Goal: Task Accomplishment & Management: Complete application form

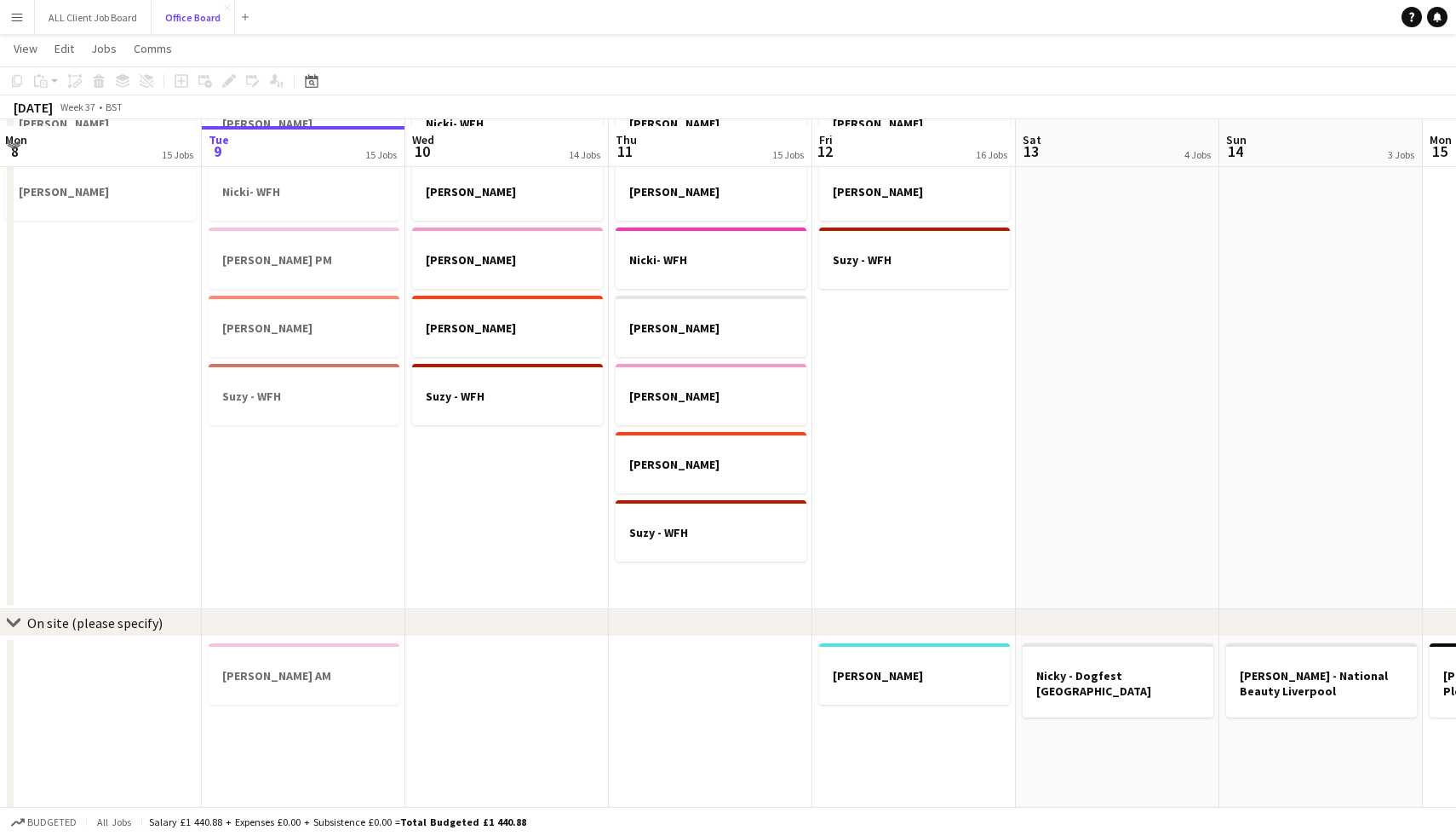
scroll to position [1201, 0]
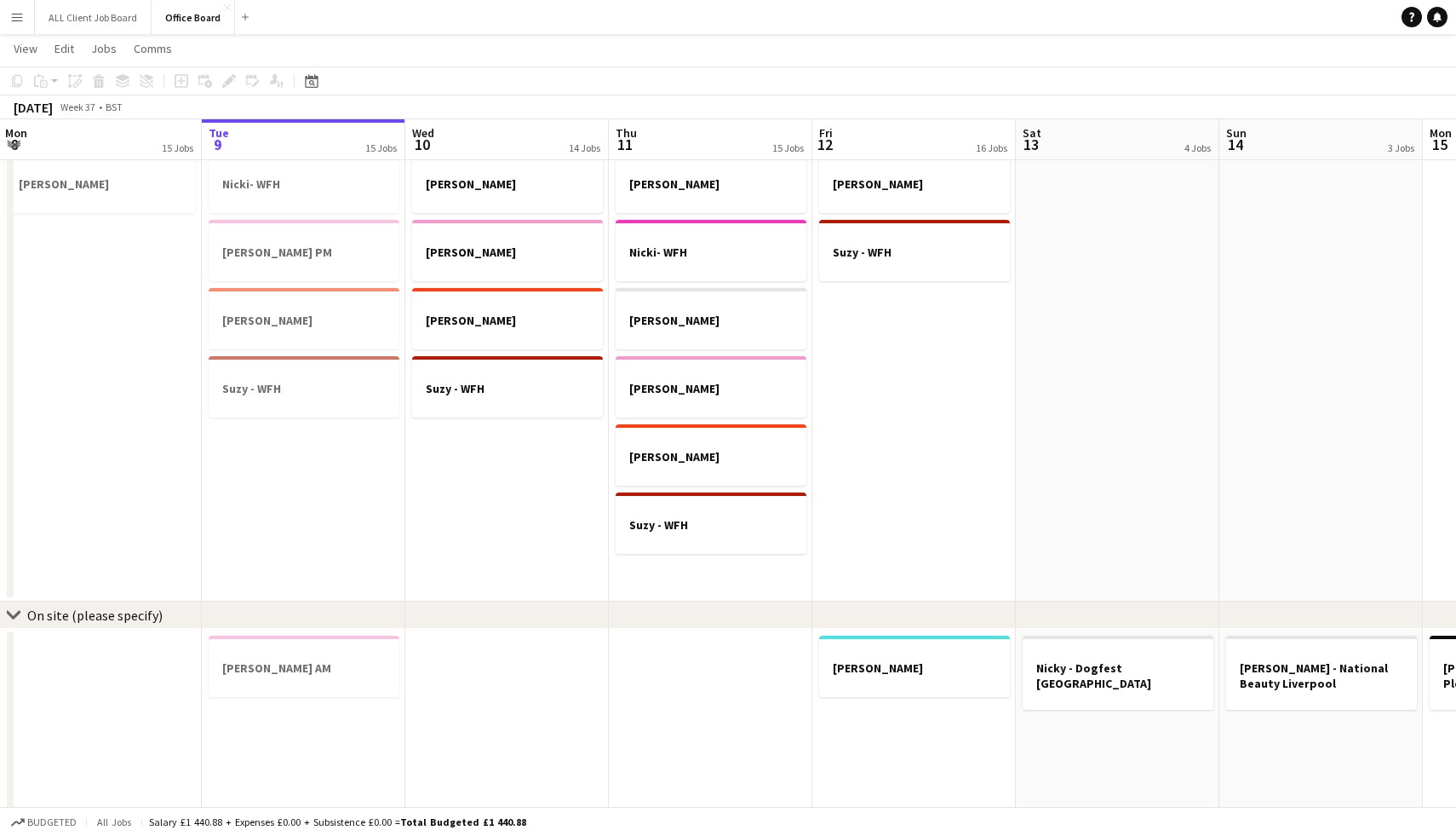
click at [470, 437] on app-date-cell "[PERSON_NAME] - Office [PERSON_NAME] [PERSON_NAME] [PERSON_NAME] - WFH [PERSON_…" at bounding box center [507, 169] width 204 height 865
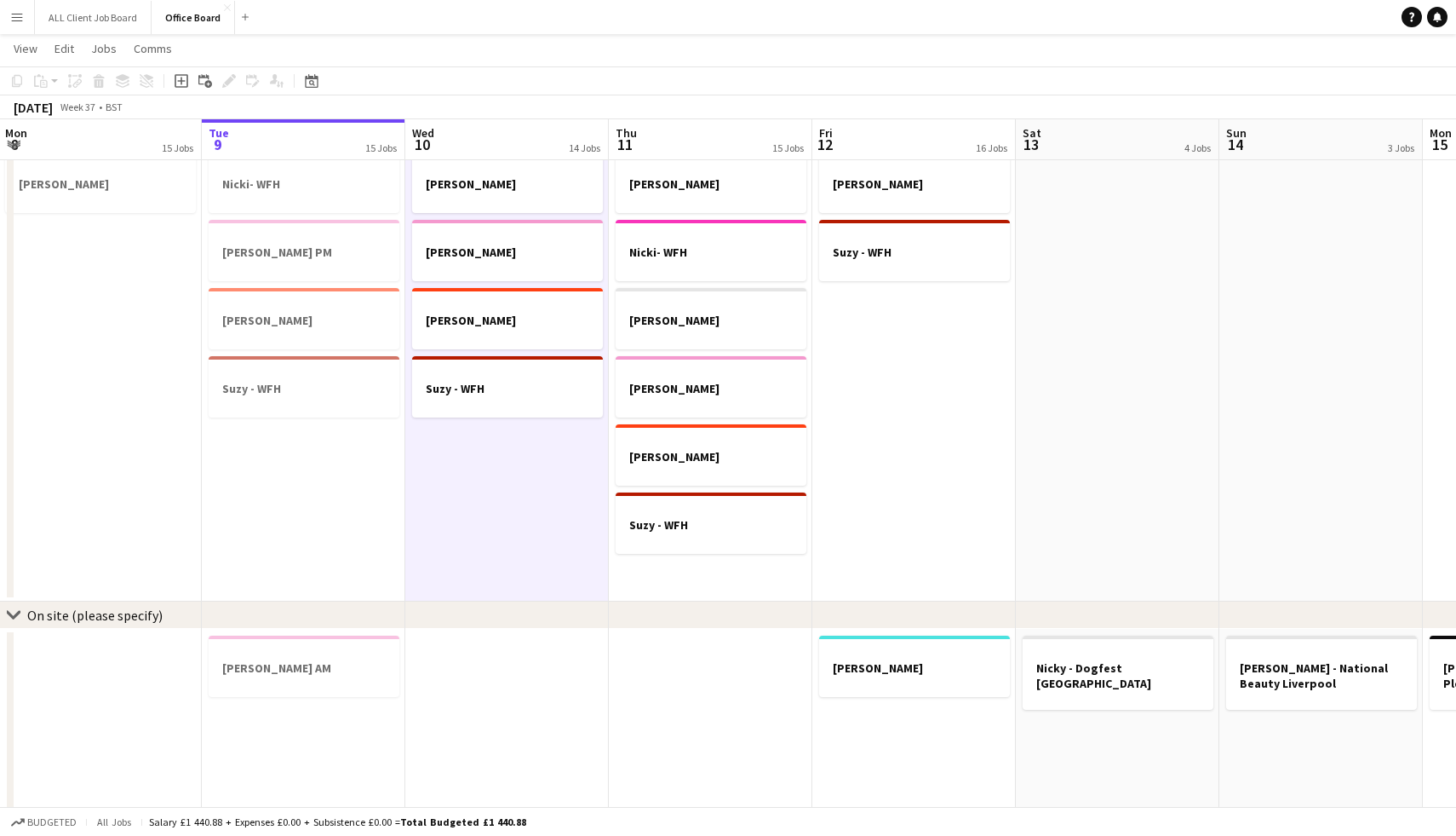
click at [470, 437] on app-date-cell "[PERSON_NAME] - Office [PERSON_NAME] [PERSON_NAME] [PERSON_NAME] - WFH [PERSON_…" at bounding box center [507, 169] width 204 height 865
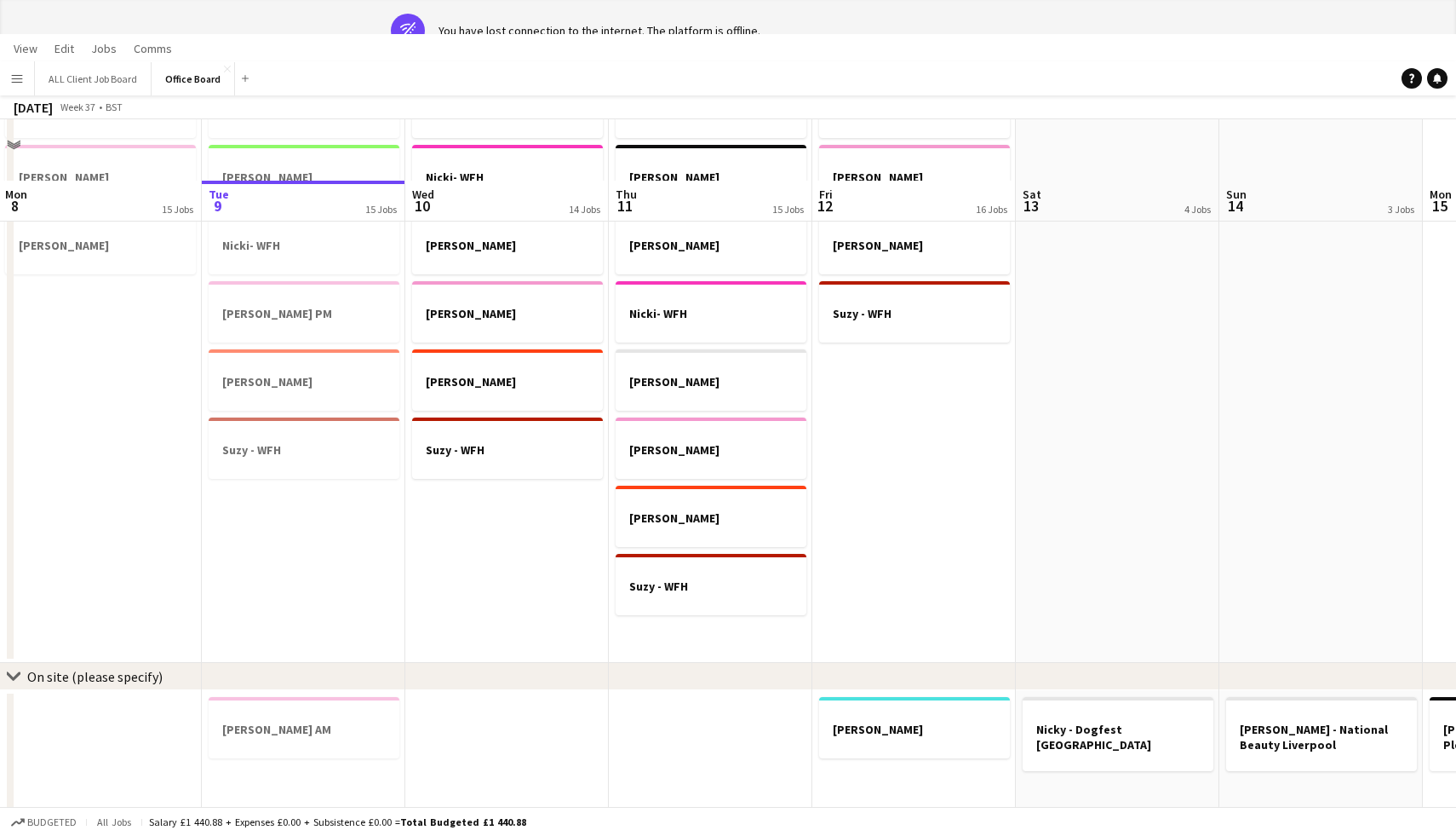
click at [470, 437] on app-date-cell "[PERSON_NAME] - Office [PERSON_NAME] [PERSON_NAME] [PERSON_NAME] - WFH [PERSON_…" at bounding box center [507, 230] width 204 height 865
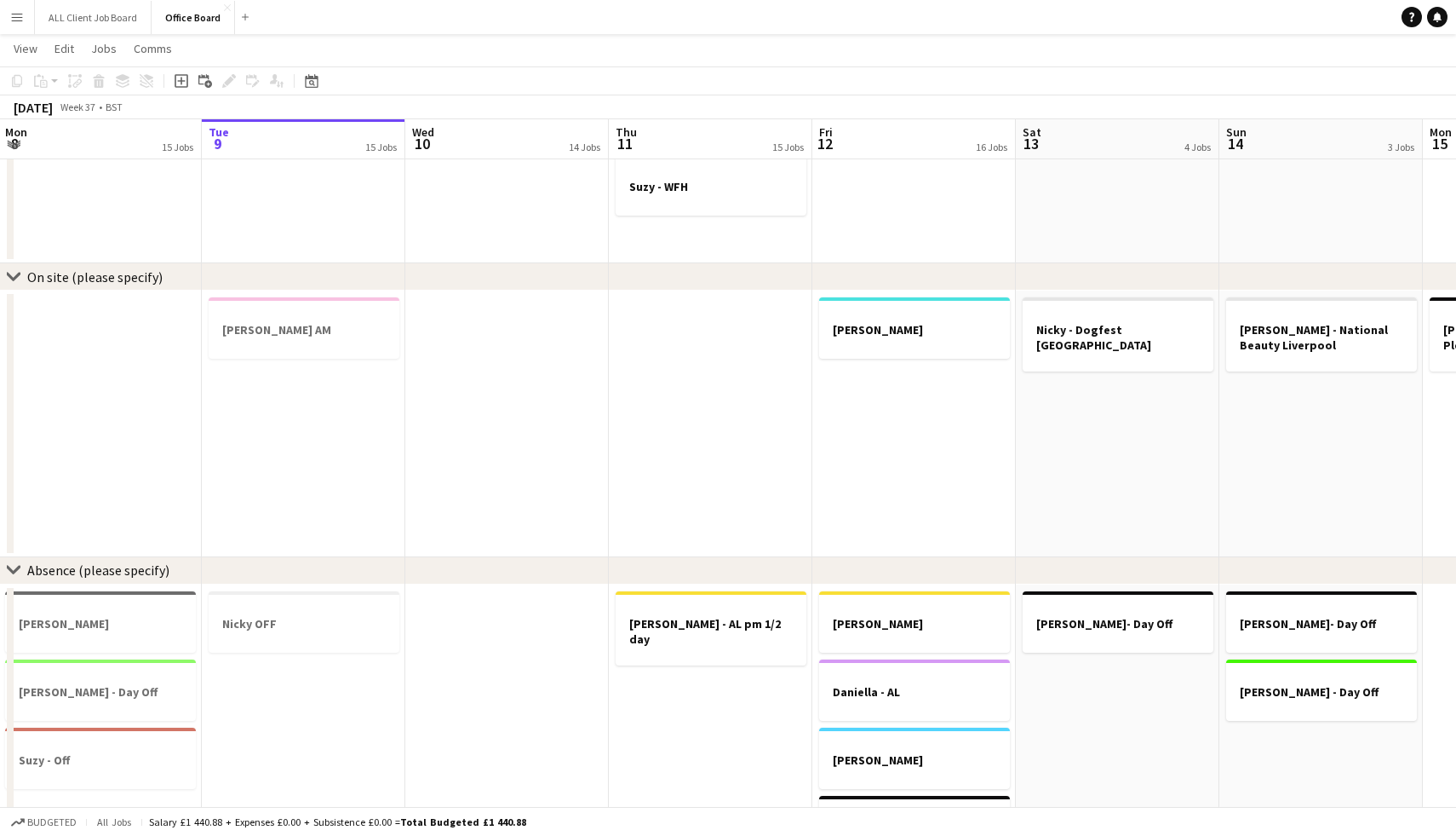
scroll to position [1535, 0]
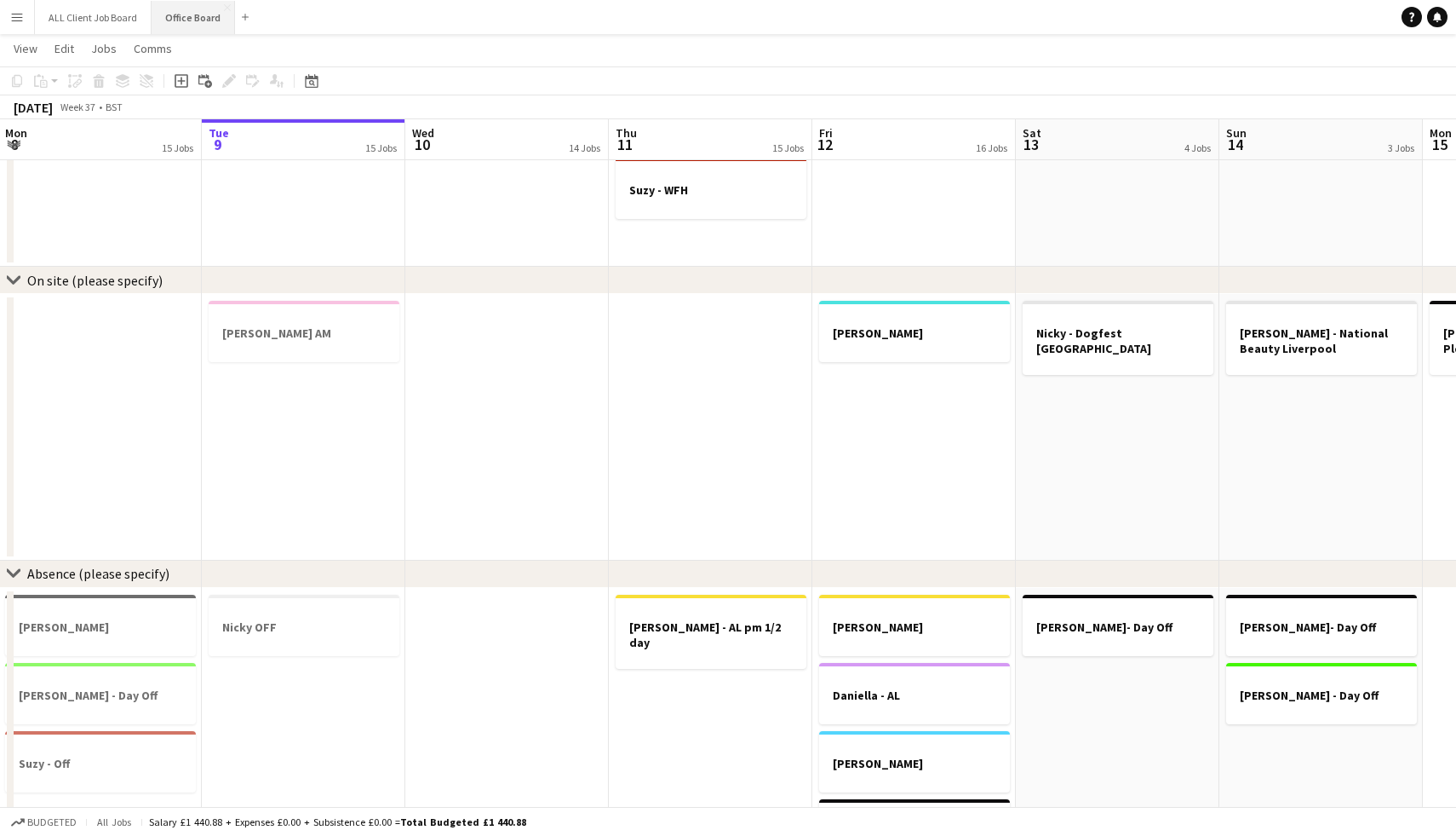
click at [187, 6] on button "Office Board Close" at bounding box center [194, 17] width 83 height 33
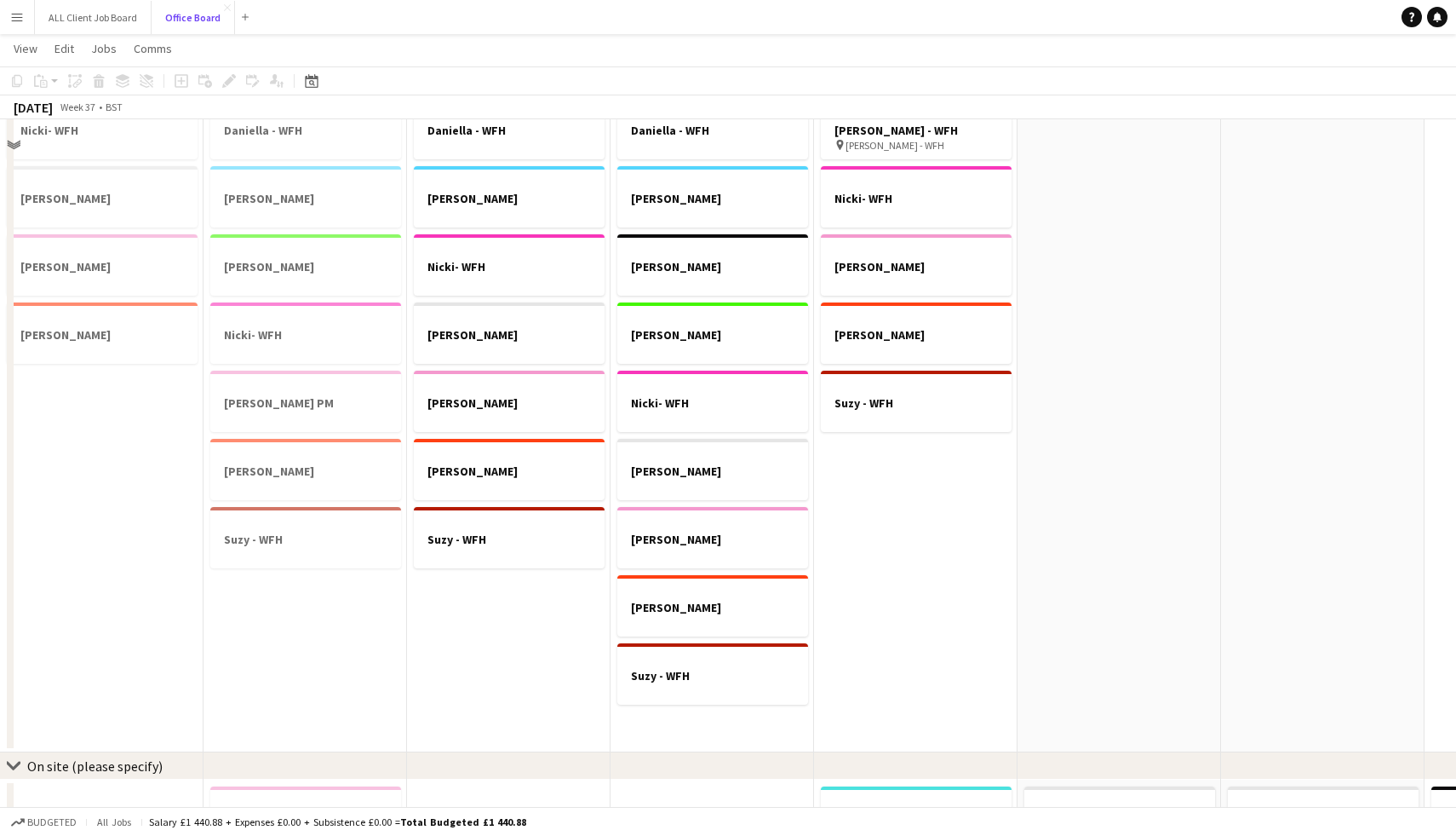
scroll to position [1095, 0]
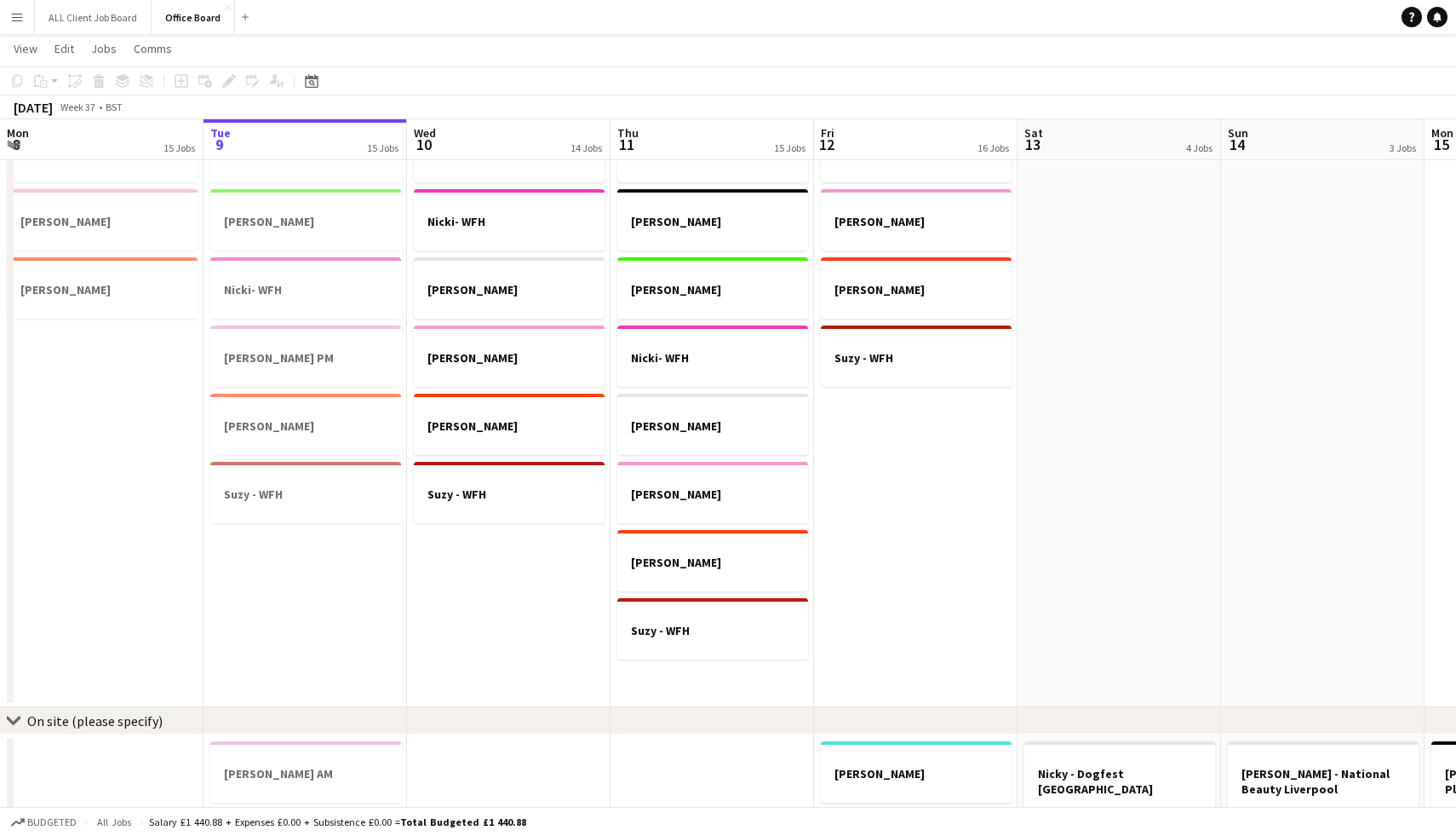
click at [502, 552] on app-date-cell "[PERSON_NAME] - Office [PERSON_NAME] [PERSON_NAME] [PERSON_NAME] - WFH [PERSON_…" at bounding box center [508, 274] width 204 height 865
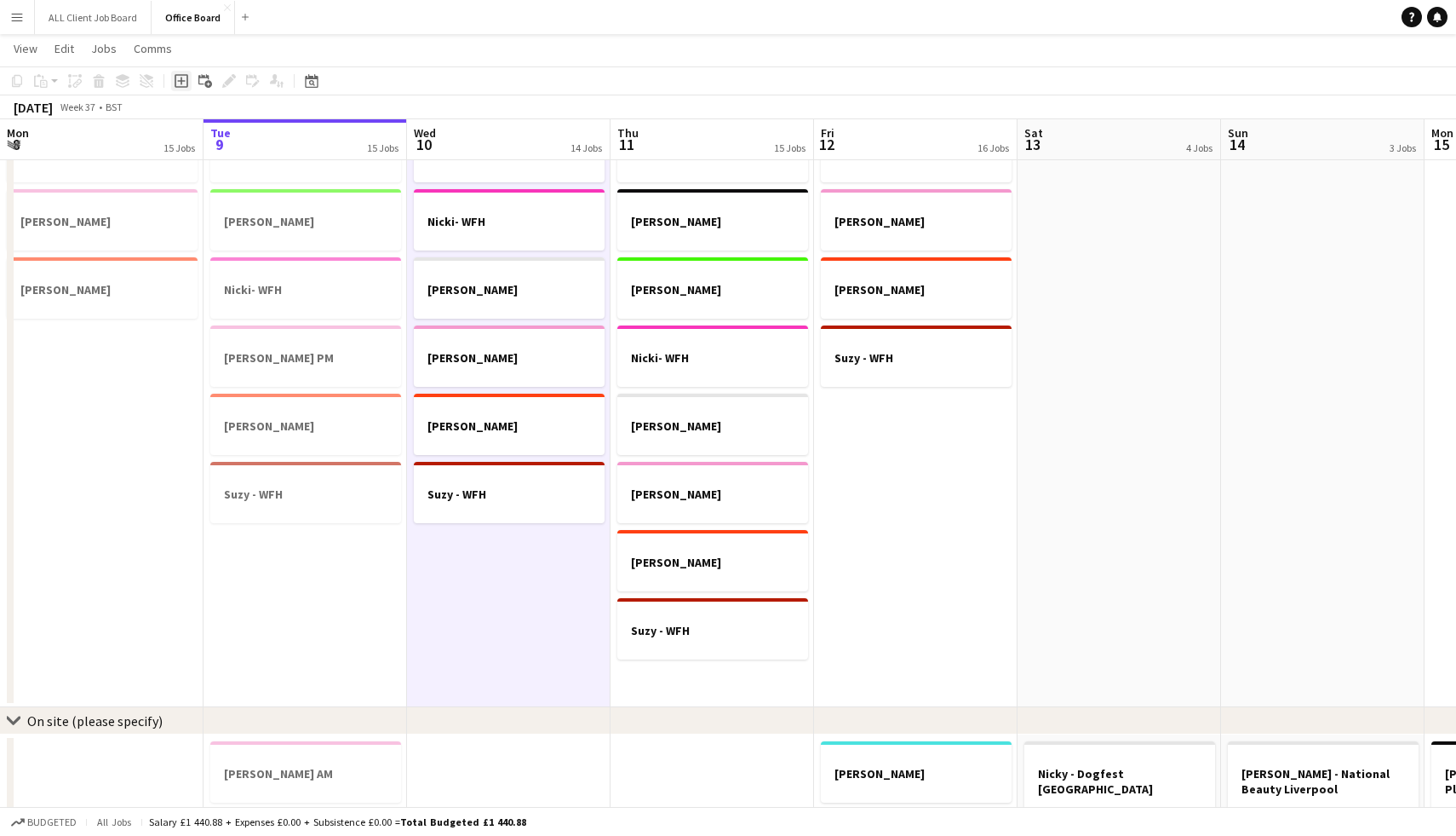
click at [179, 80] on icon at bounding box center [181, 81] width 8 height 8
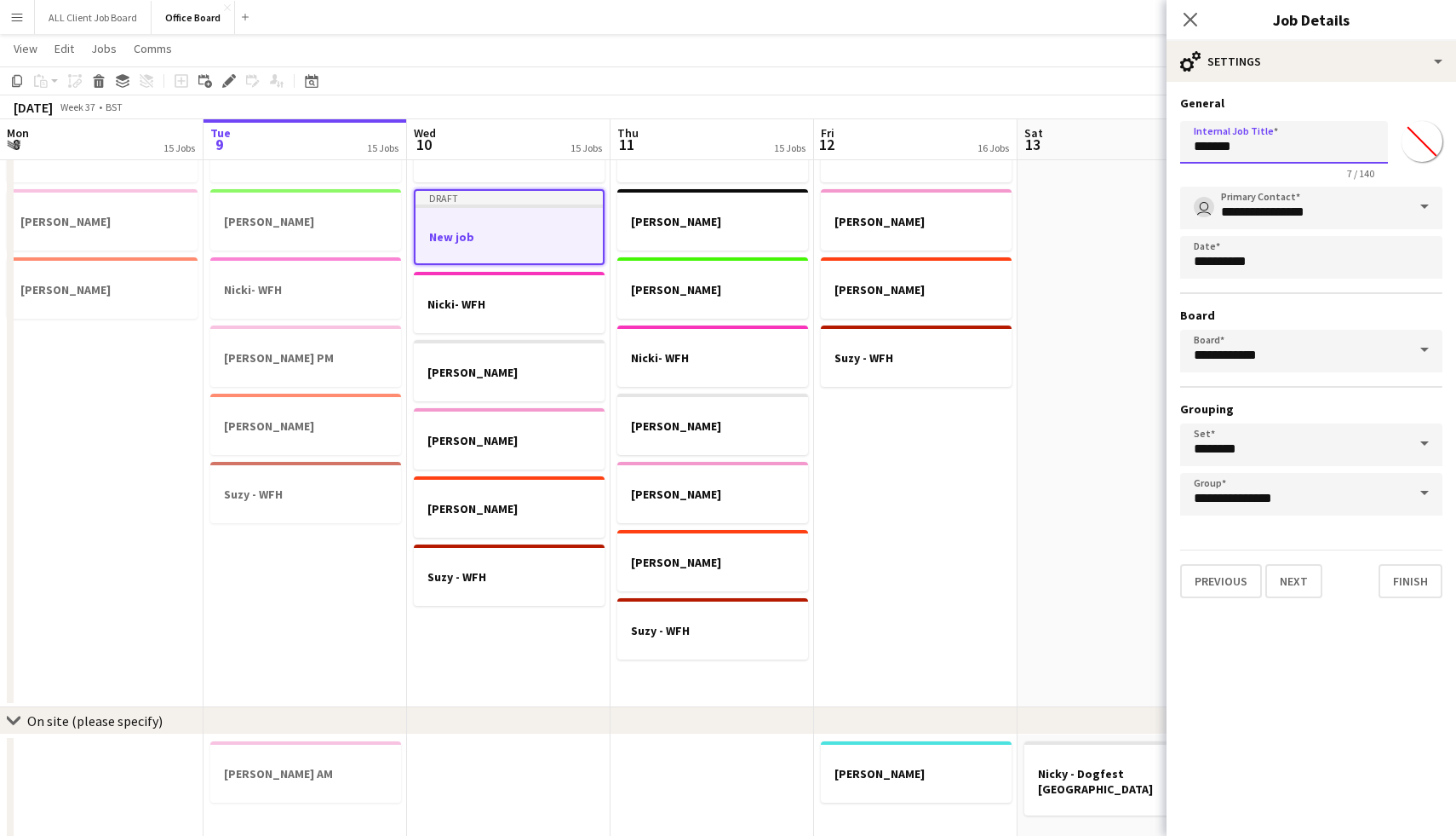
click at [1264, 148] on input "*******" at bounding box center [1283, 141] width 208 height 43
type input "*"
type input "**********"
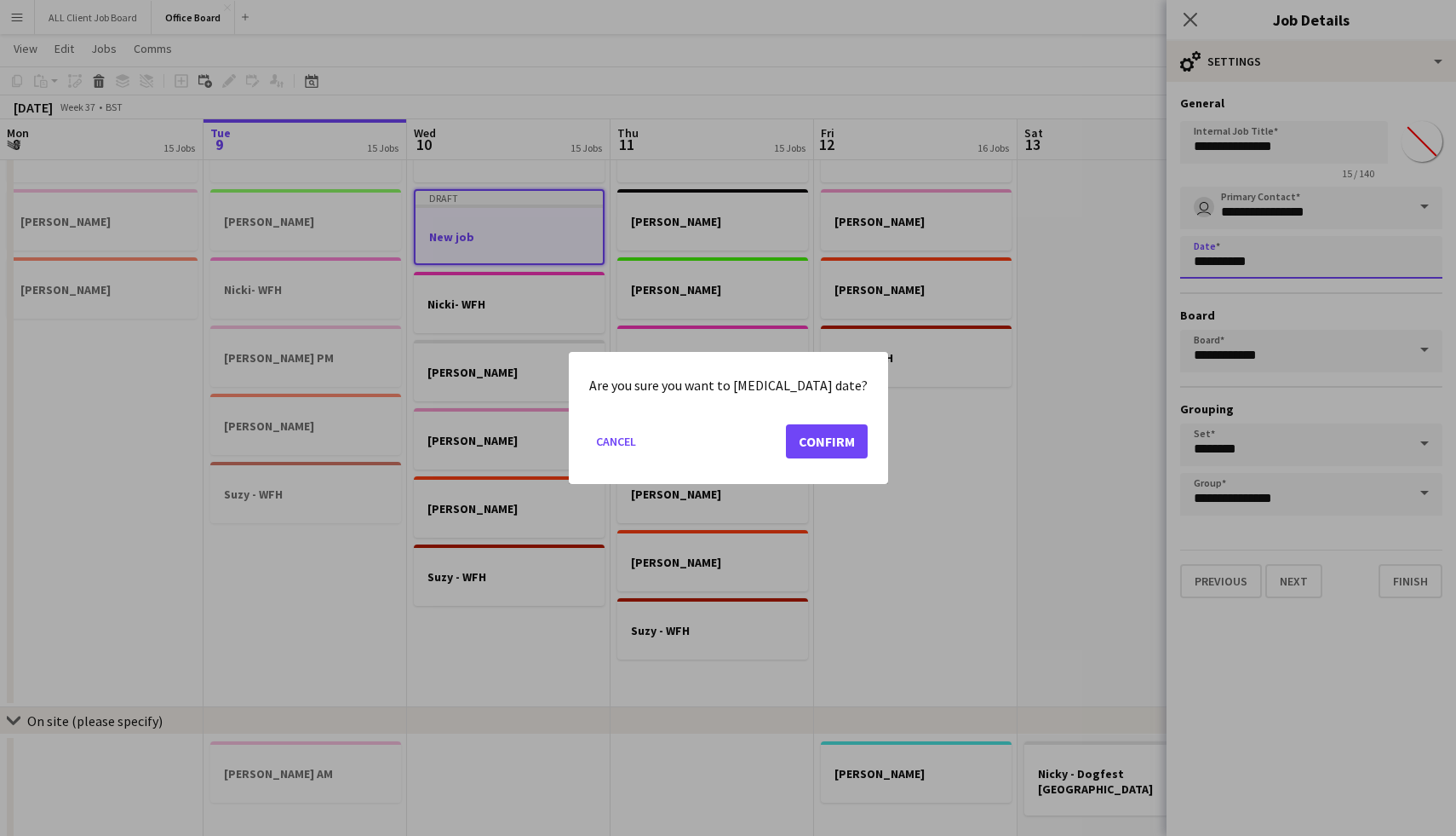
scroll to position [0, 0]
click at [805, 444] on button "Confirm" at bounding box center [826, 441] width 82 height 34
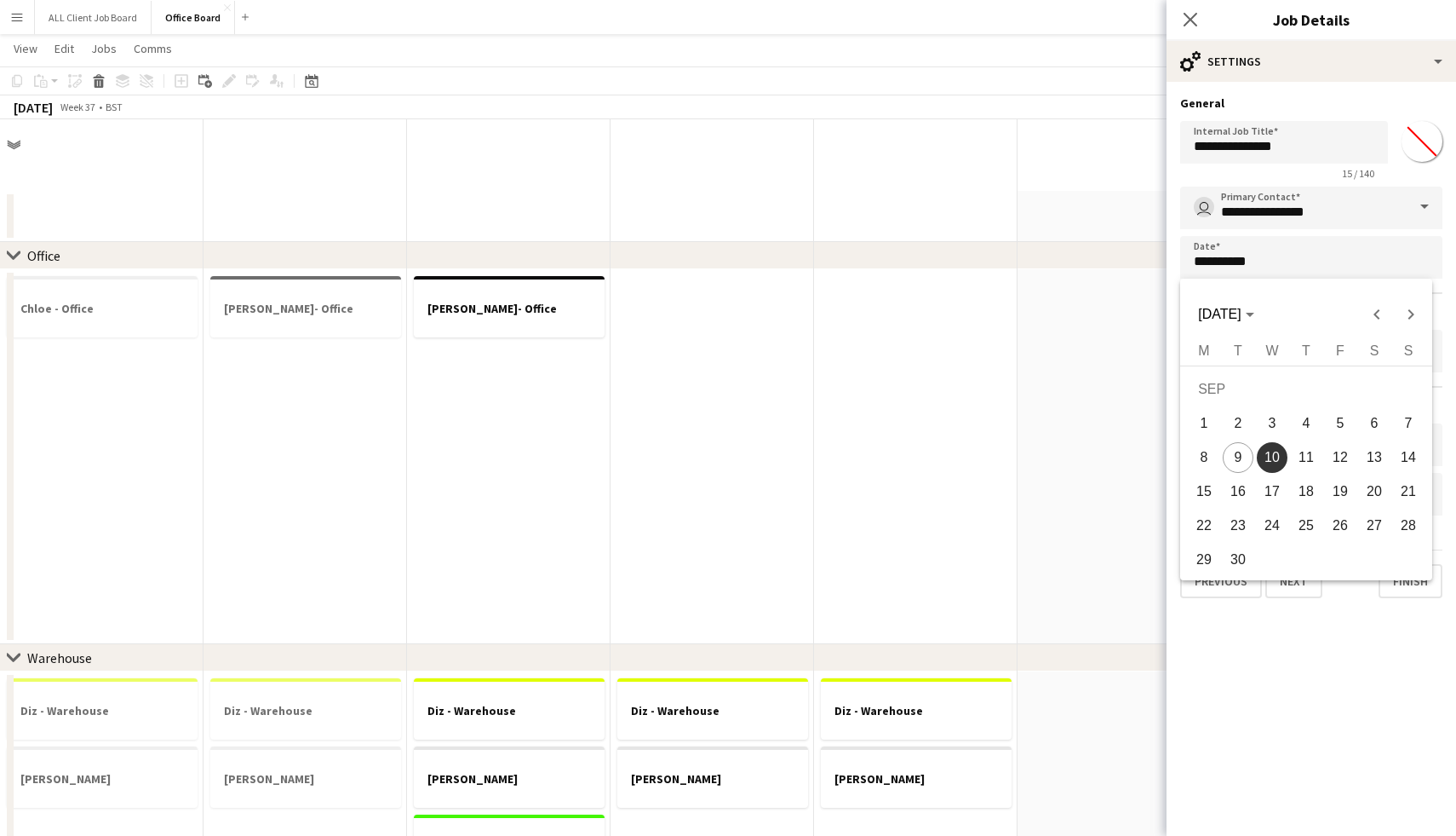
scroll to position [1095, 0]
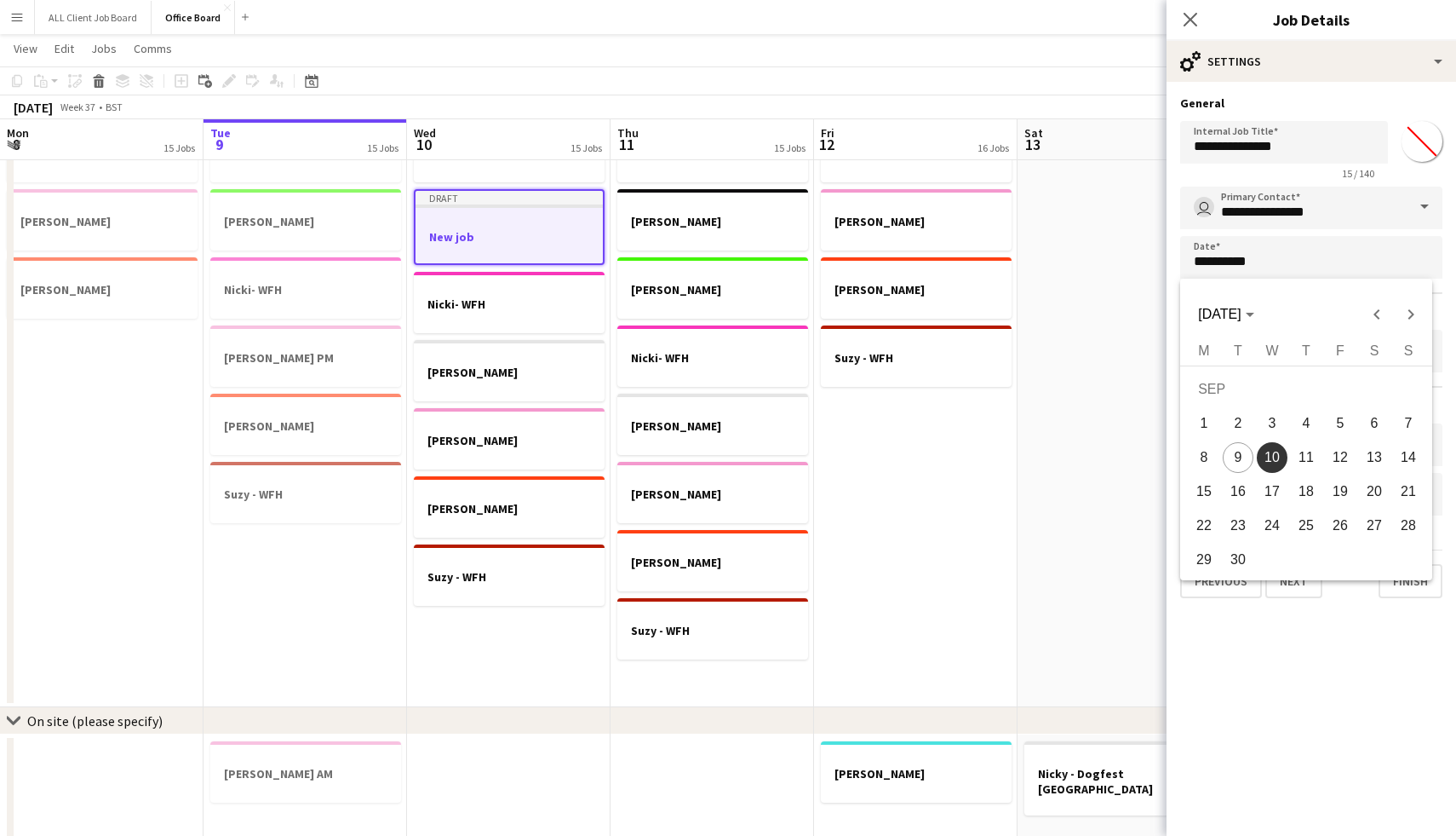
click at [1276, 456] on span "10" at bounding box center [1272, 457] width 30 height 30
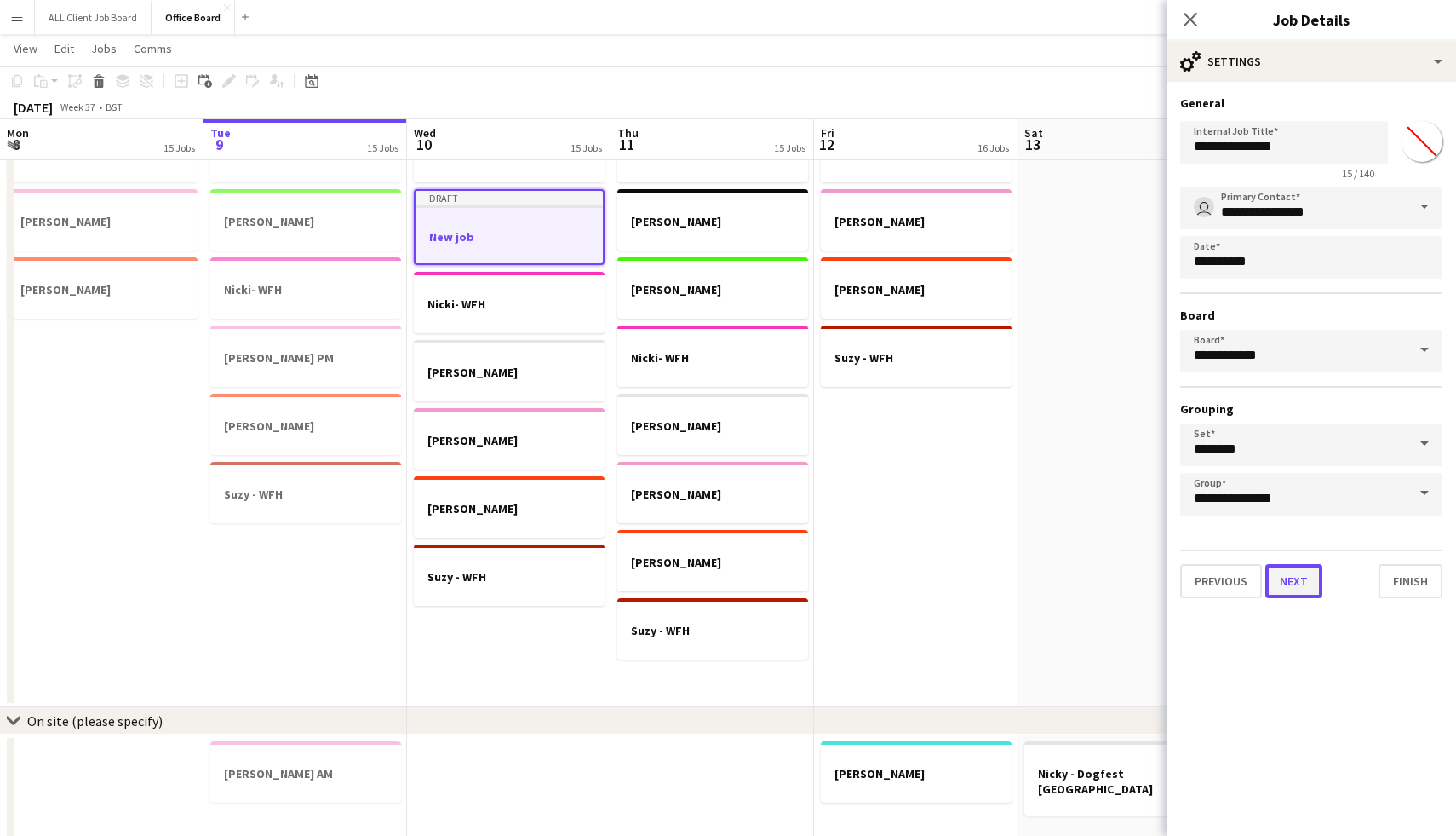
click at [1304, 585] on button "Next" at bounding box center [1294, 581] width 57 height 34
type input "**********"
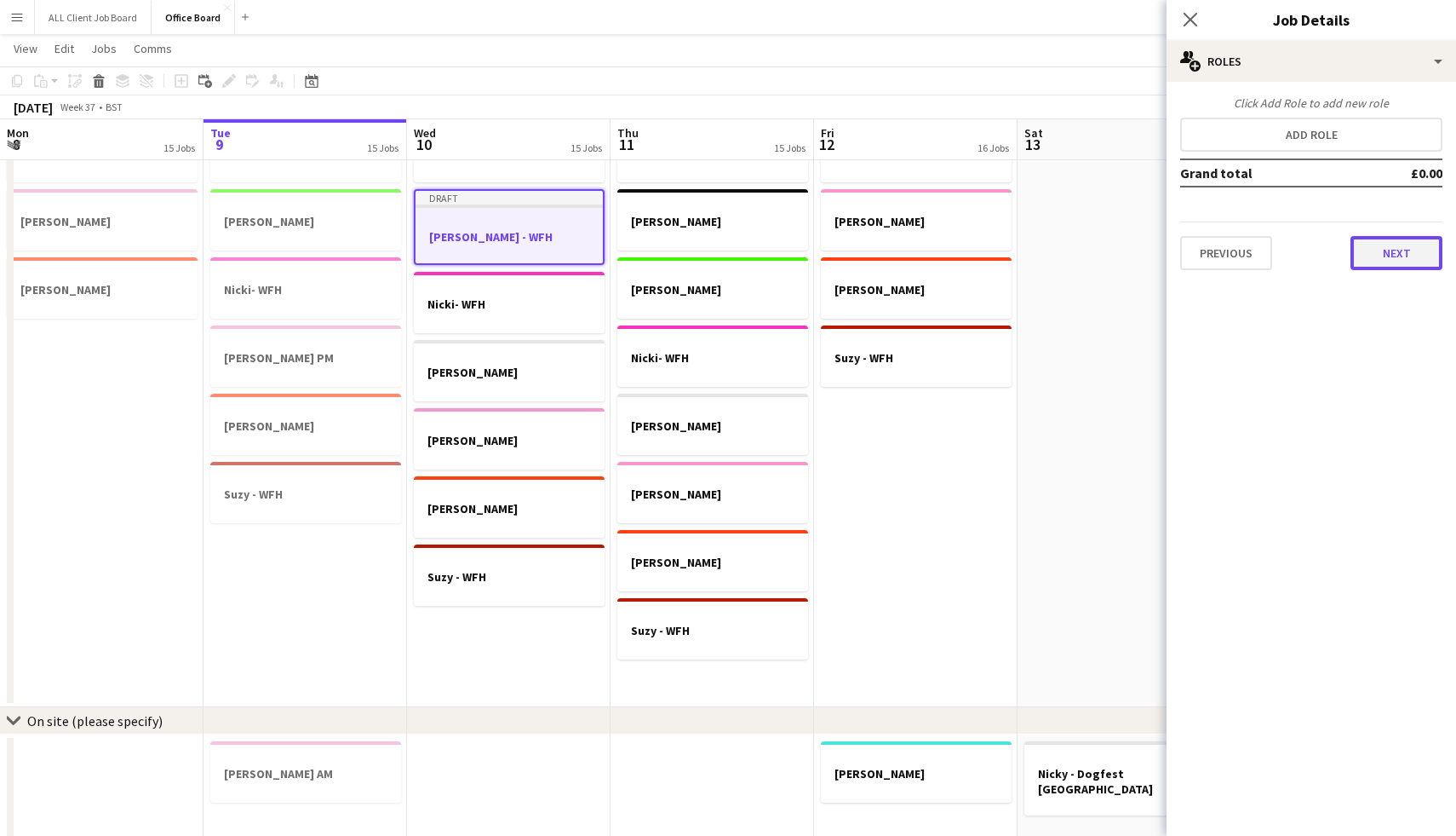
click at [1391, 252] on button "Next" at bounding box center [1396, 253] width 92 height 34
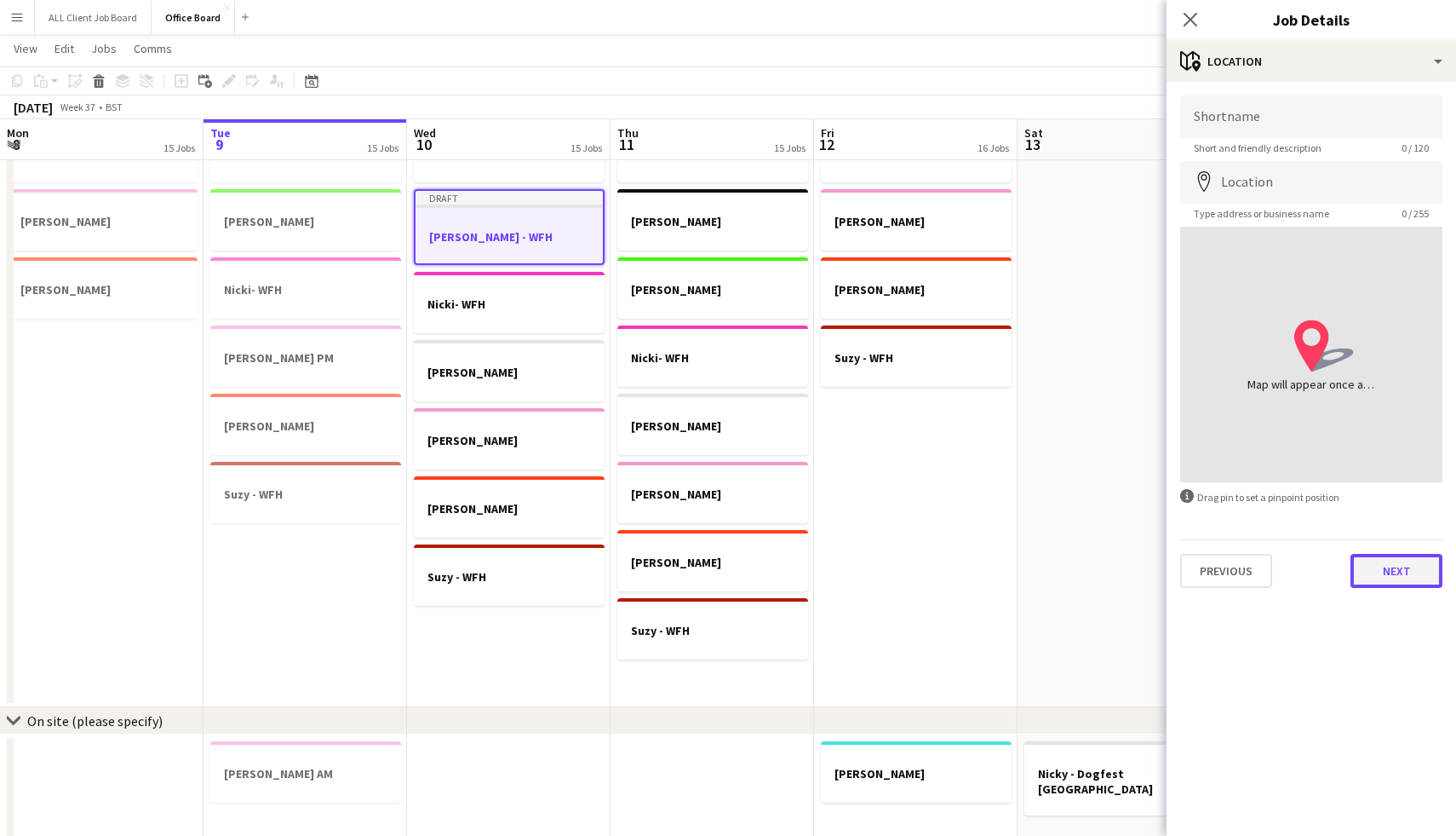
click at [1372, 556] on button "Next" at bounding box center [1396, 570] width 92 height 34
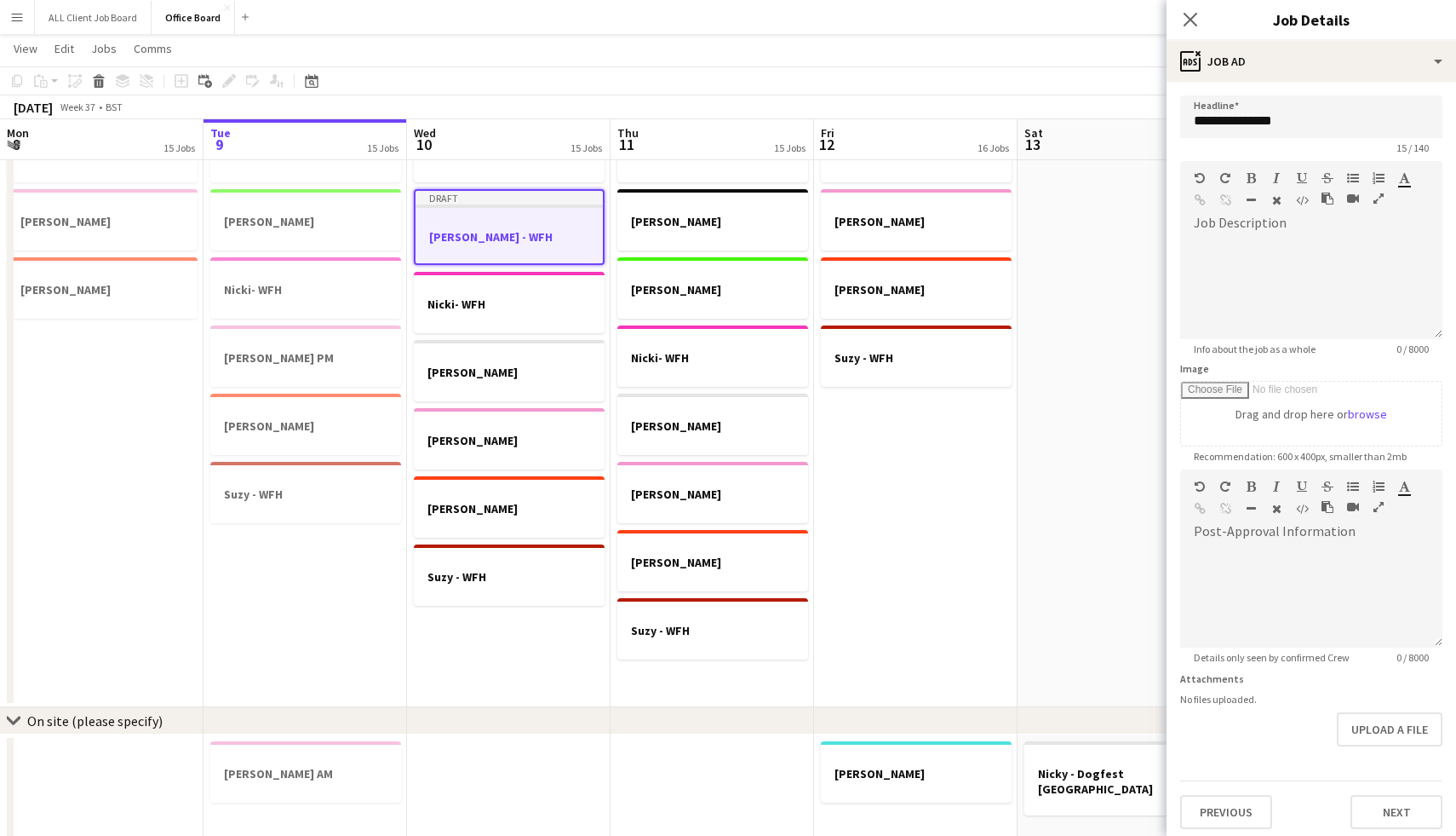
scroll to position [6, 0]
click at [1395, 793] on button "Next" at bounding box center [1396, 806] width 92 height 34
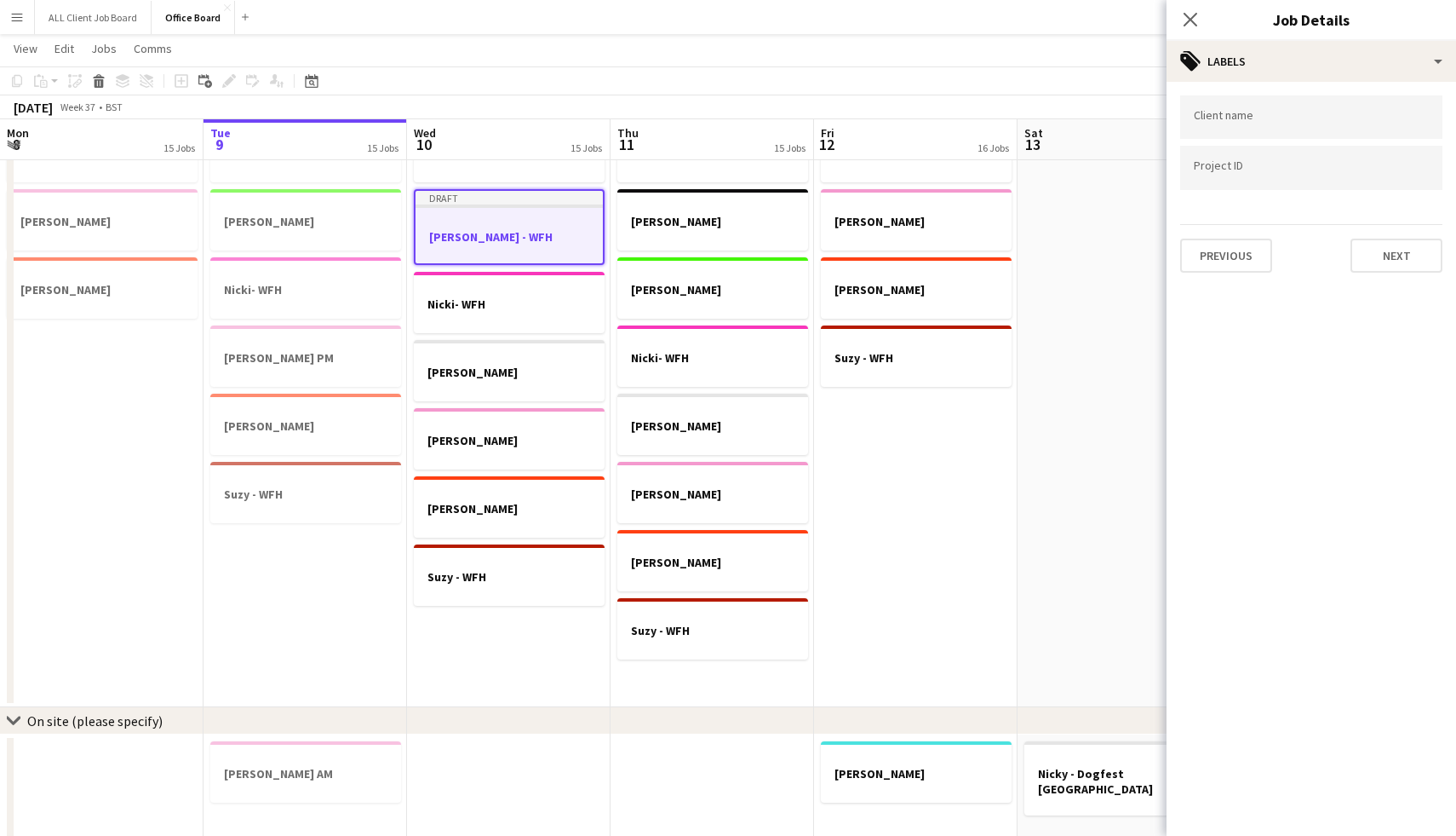
scroll to position [0, 0]
click at [1395, 258] on button "Next" at bounding box center [1396, 255] width 92 height 34
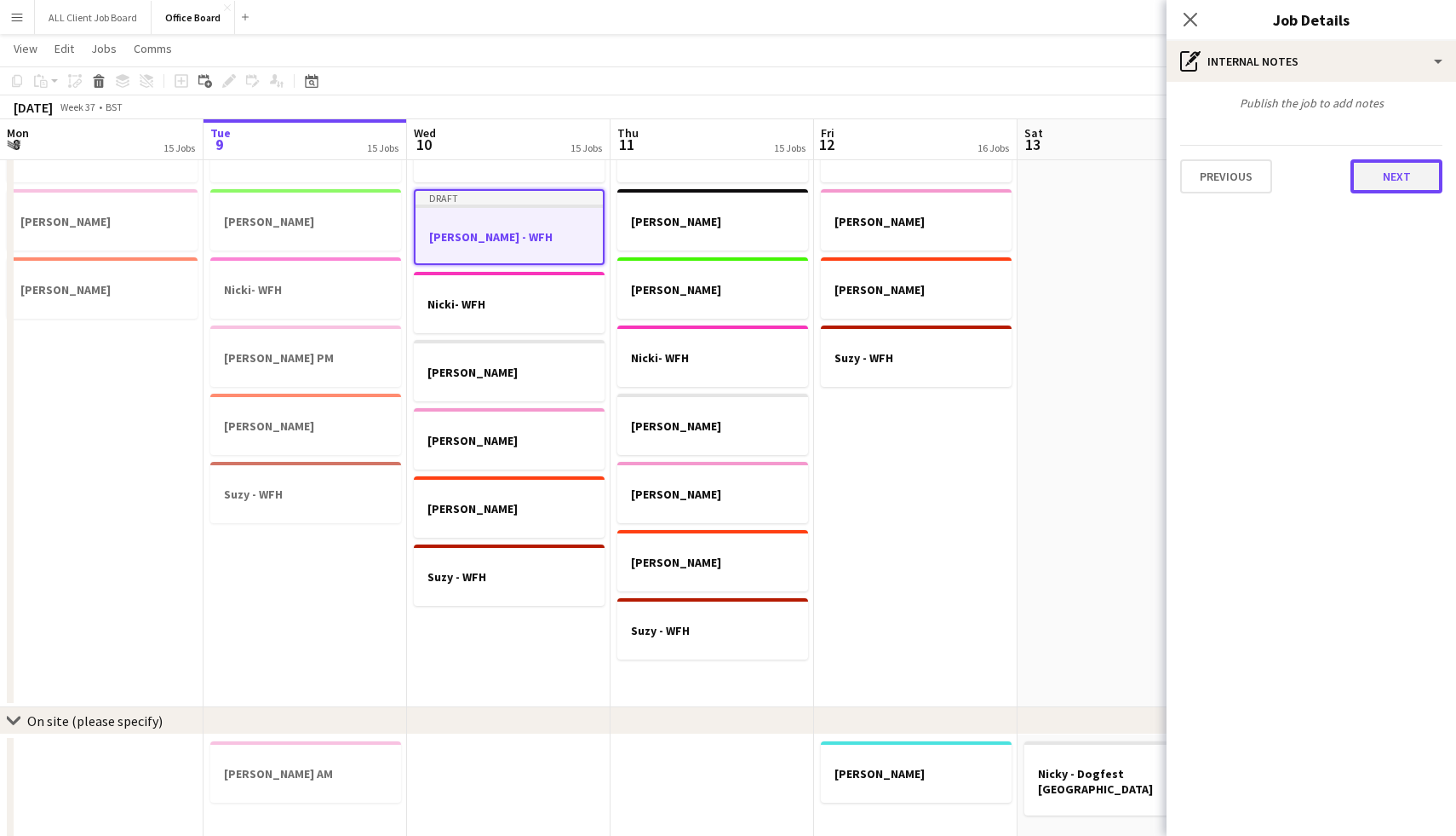
click at [1401, 173] on button "Next" at bounding box center [1396, 176] width 92 height 34
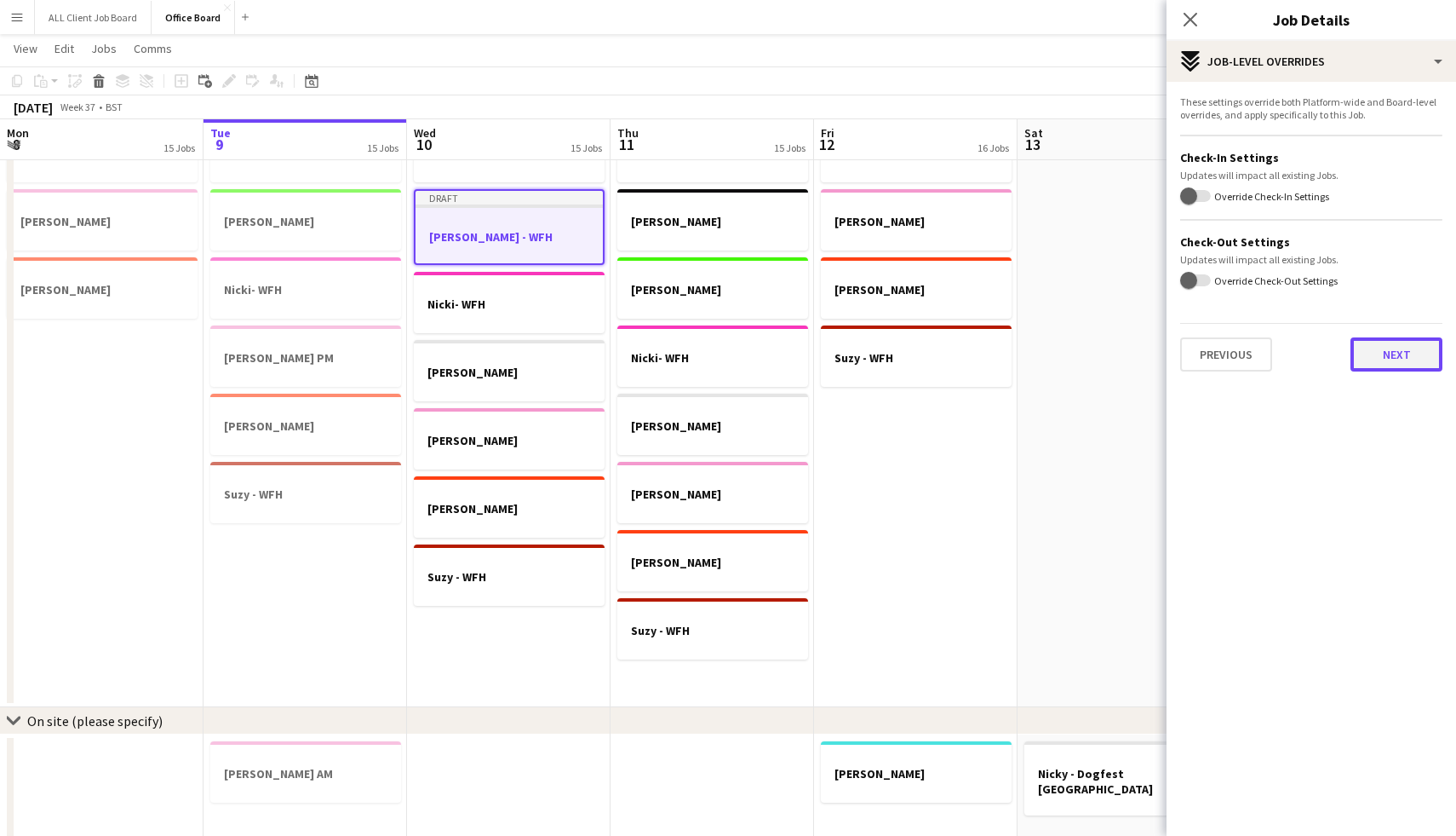
click at [1391, 357] on button "Next" at bounding box center [1396, 354] width 92 height 34
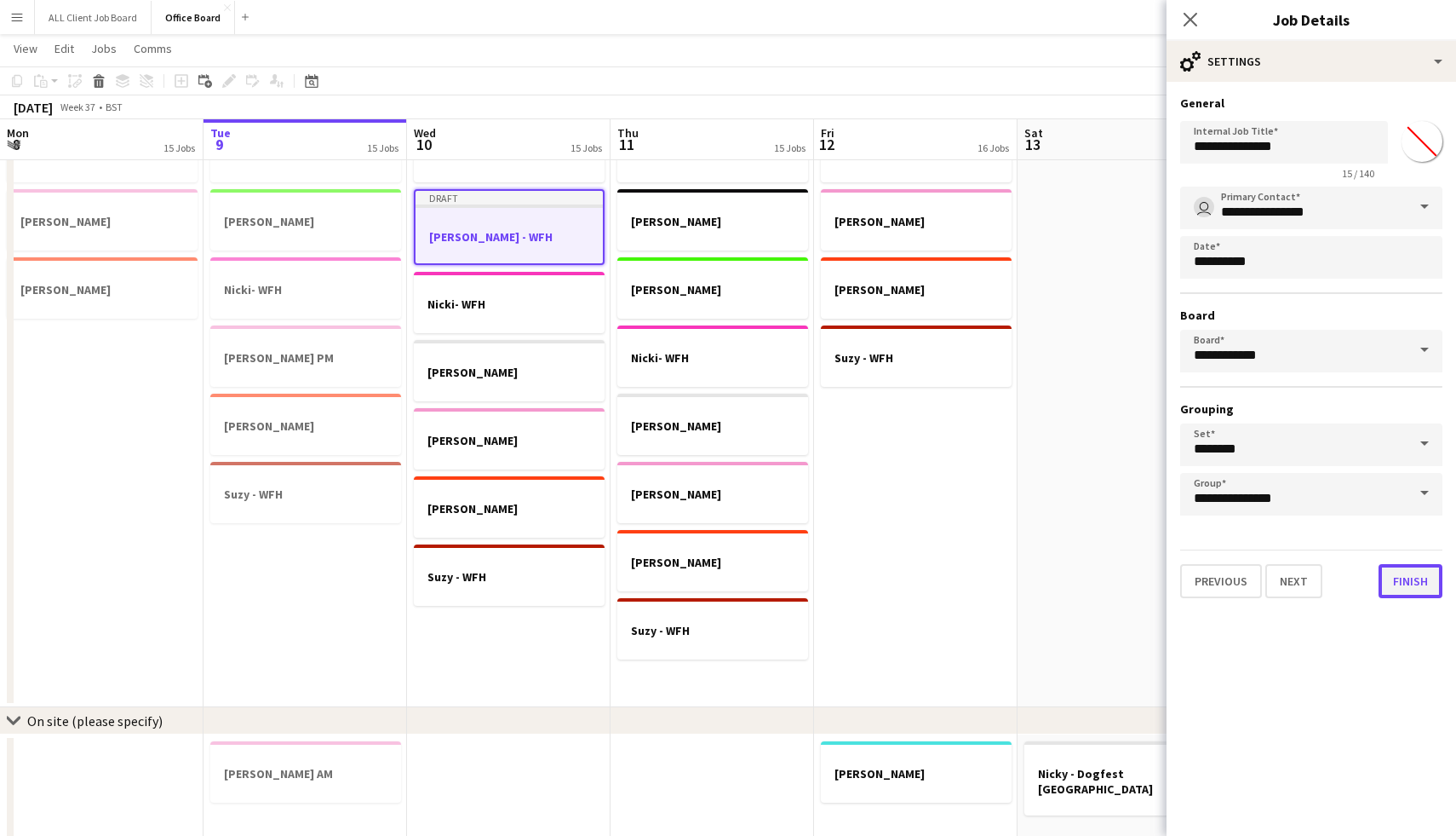
click at [1409, 586] on button "Finish" at bounding box center [1410, 581] width 64 height 34
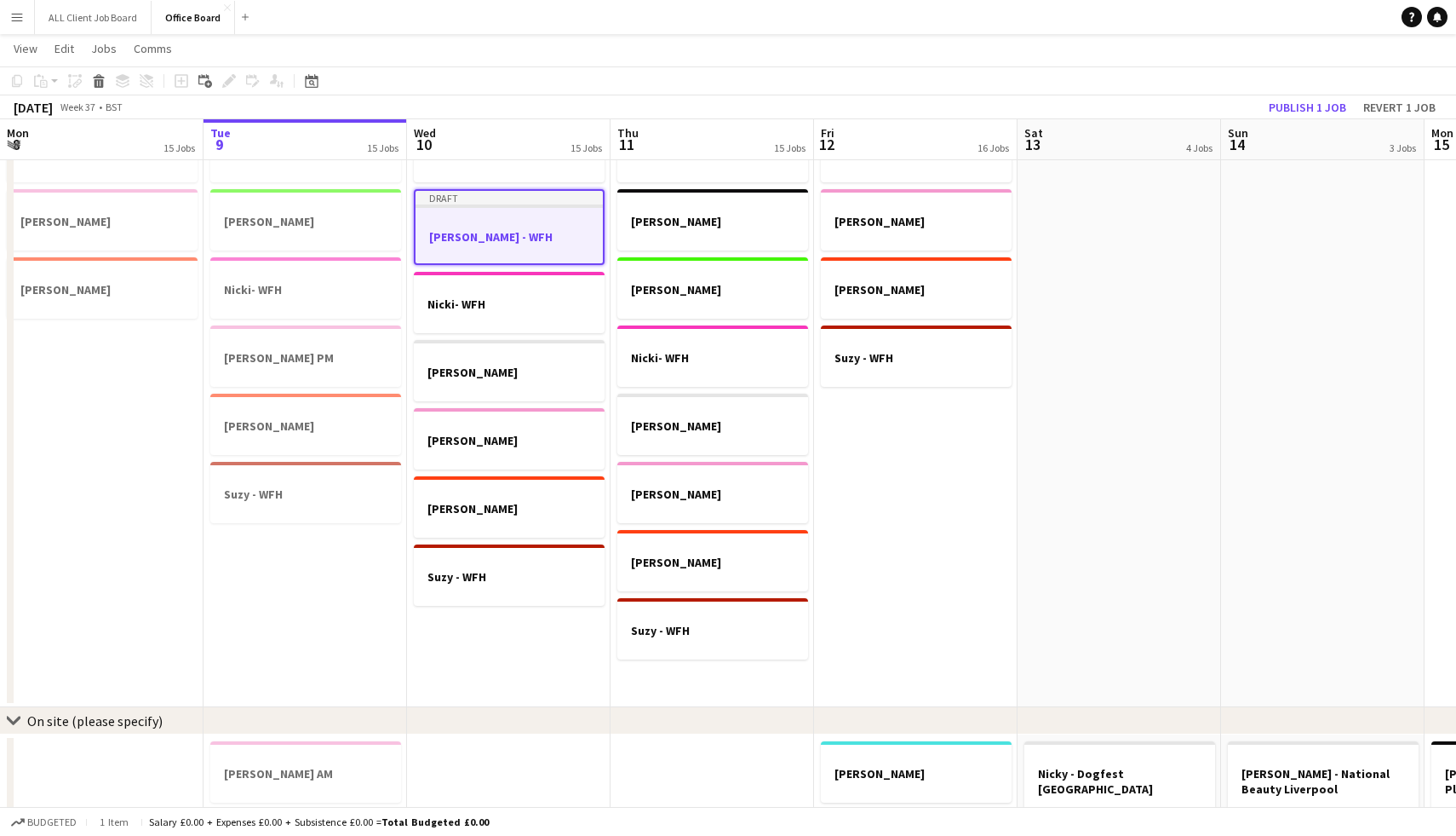
click at [761, 678] on app-date-cell "[PERSON_NAME] - Office [PERSON_NAME] am (PM AL) [PERSON_NAME] [PERSON_NAME] - W…" at bounding box center [712, 274] width 204 height 865
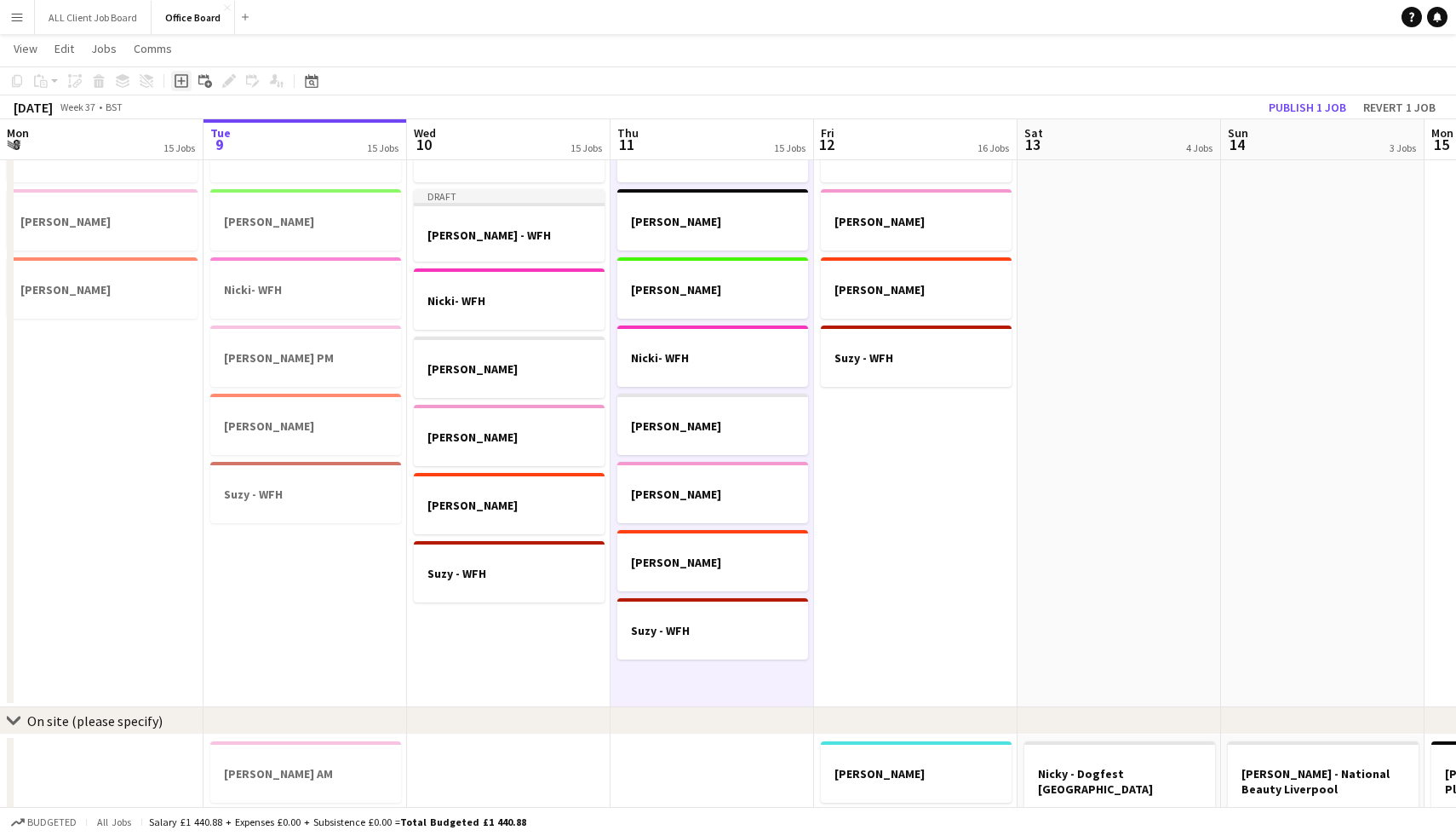
click at [175, 74] on icon "Add job" at bounding box center [181, 81] width 13 height 13
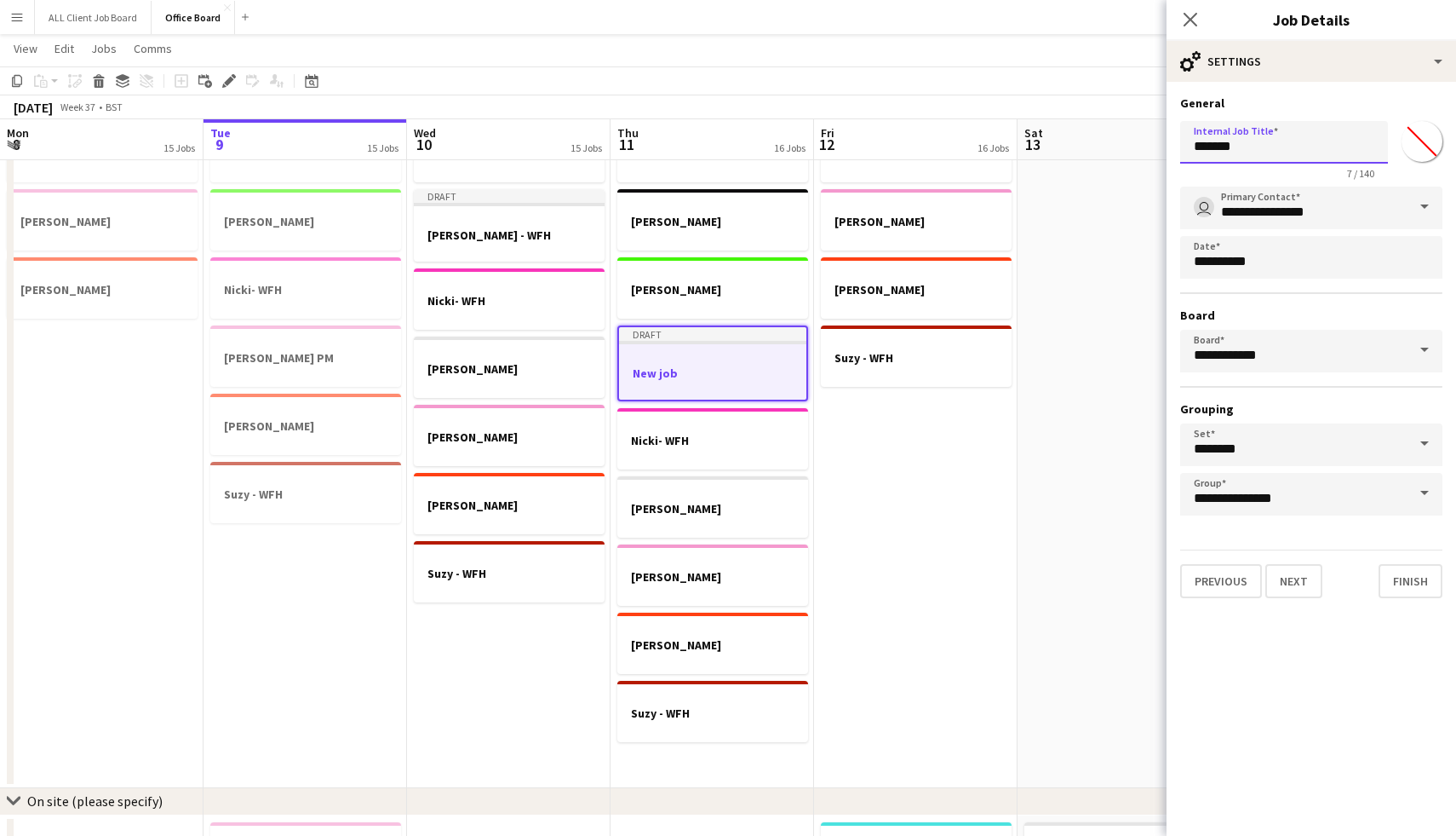
click at [1252, 162] on input "*******" at bounding box center [1283, 141] width 208 height 43
type input "*"
type input "**********"
click at [1389, 583] on button "Finish" at bounding box center [1410, 581] width 64 height 34
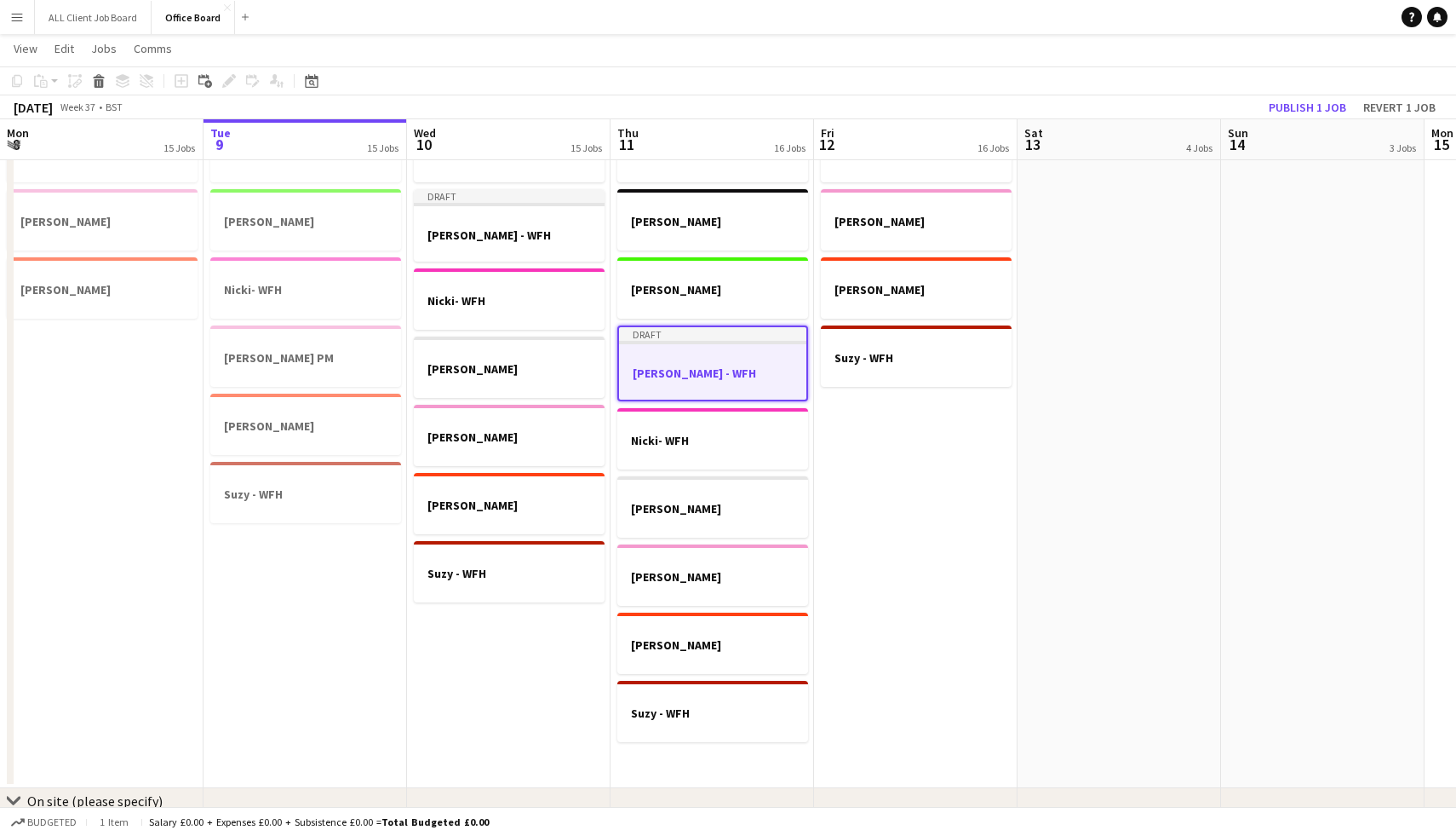
click at [1034, 518] on app-date-cell "[PERSON_NAME] - WFH [PERSON_NAME] - WFH" at bounding box center [1119, 314] width 204 height 946
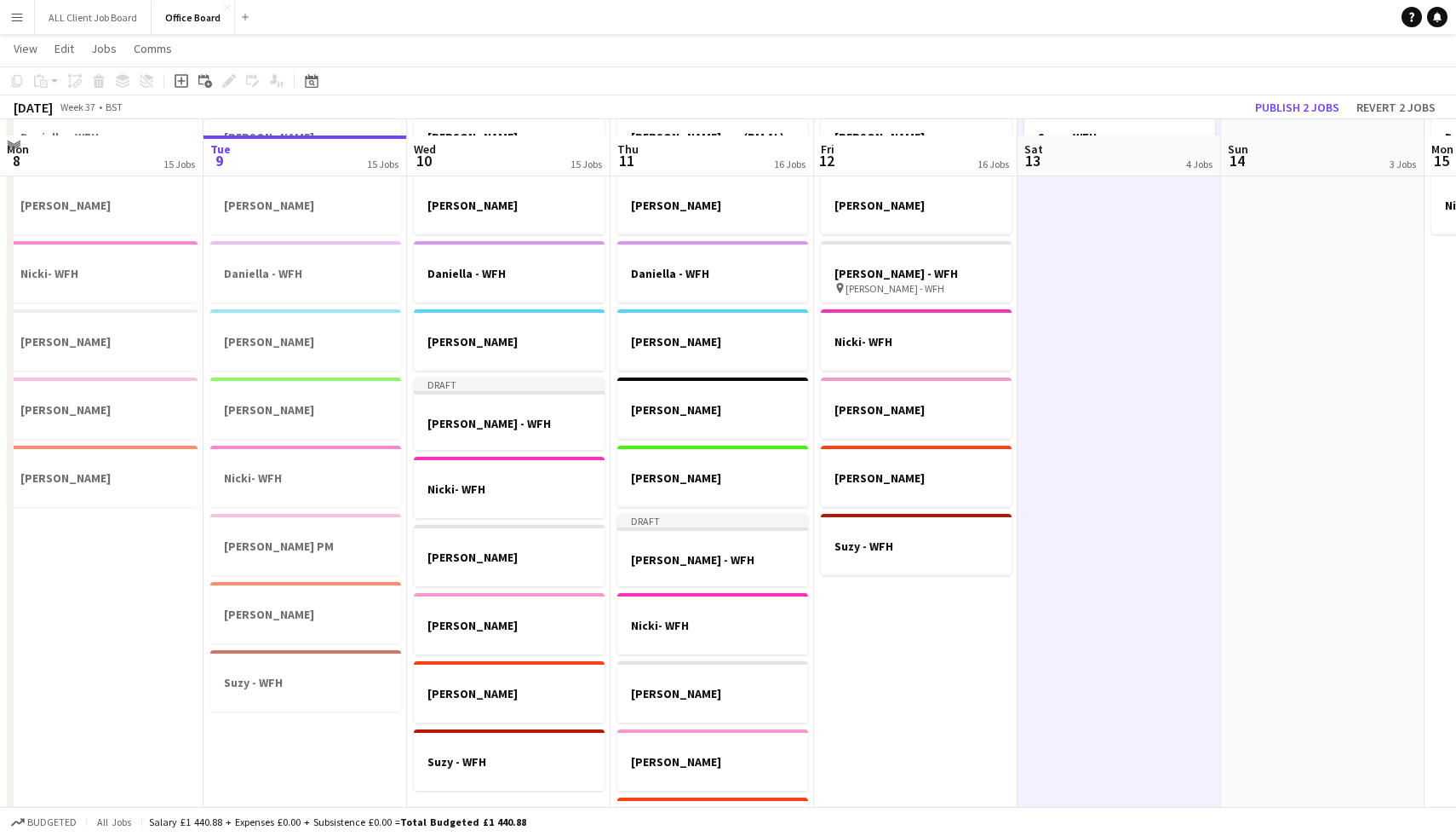
scroll to position [906, 0]
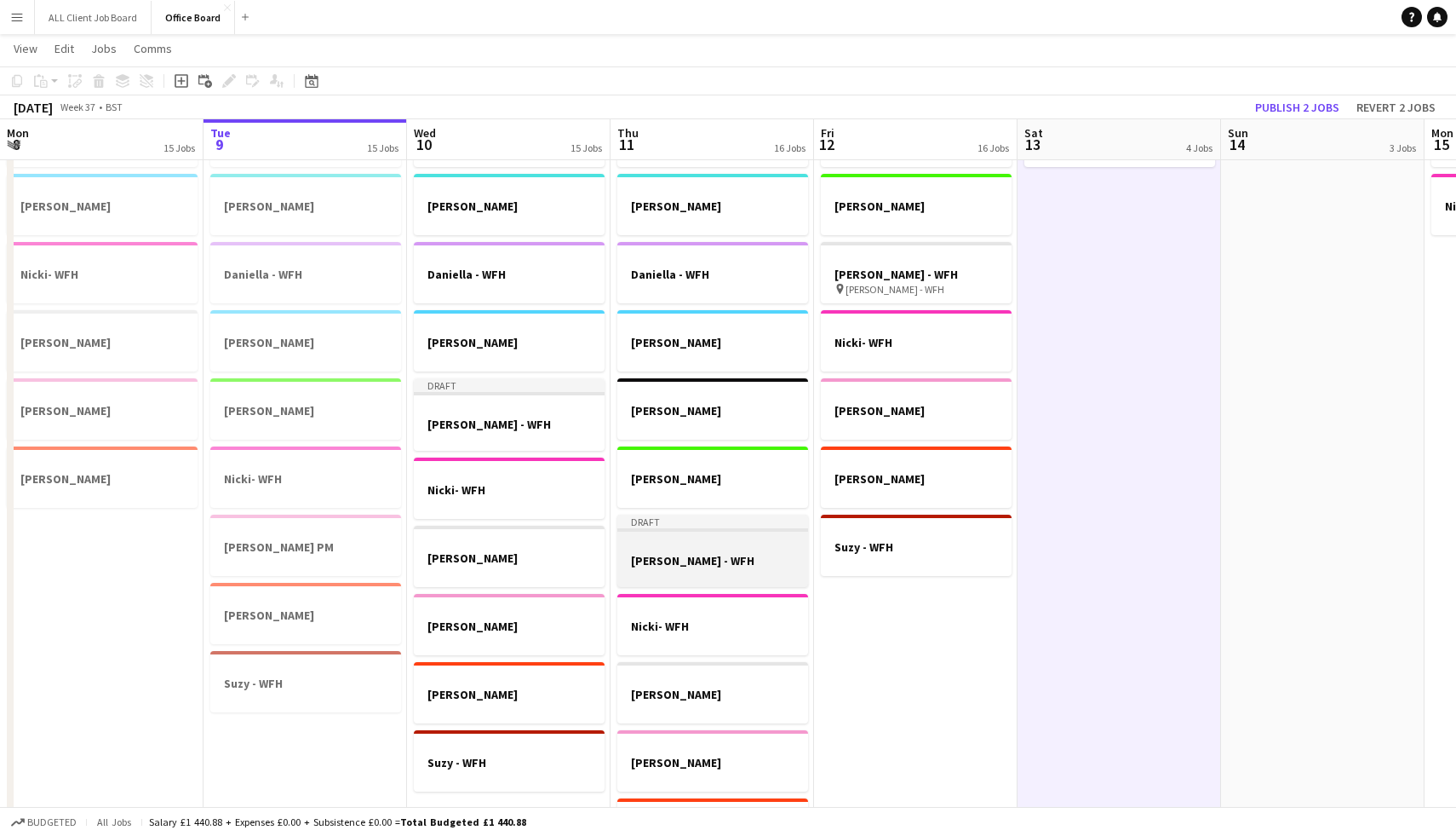
click at [702, 528] on div "Draft" at bounding box center [712, 521] width 191 height 13
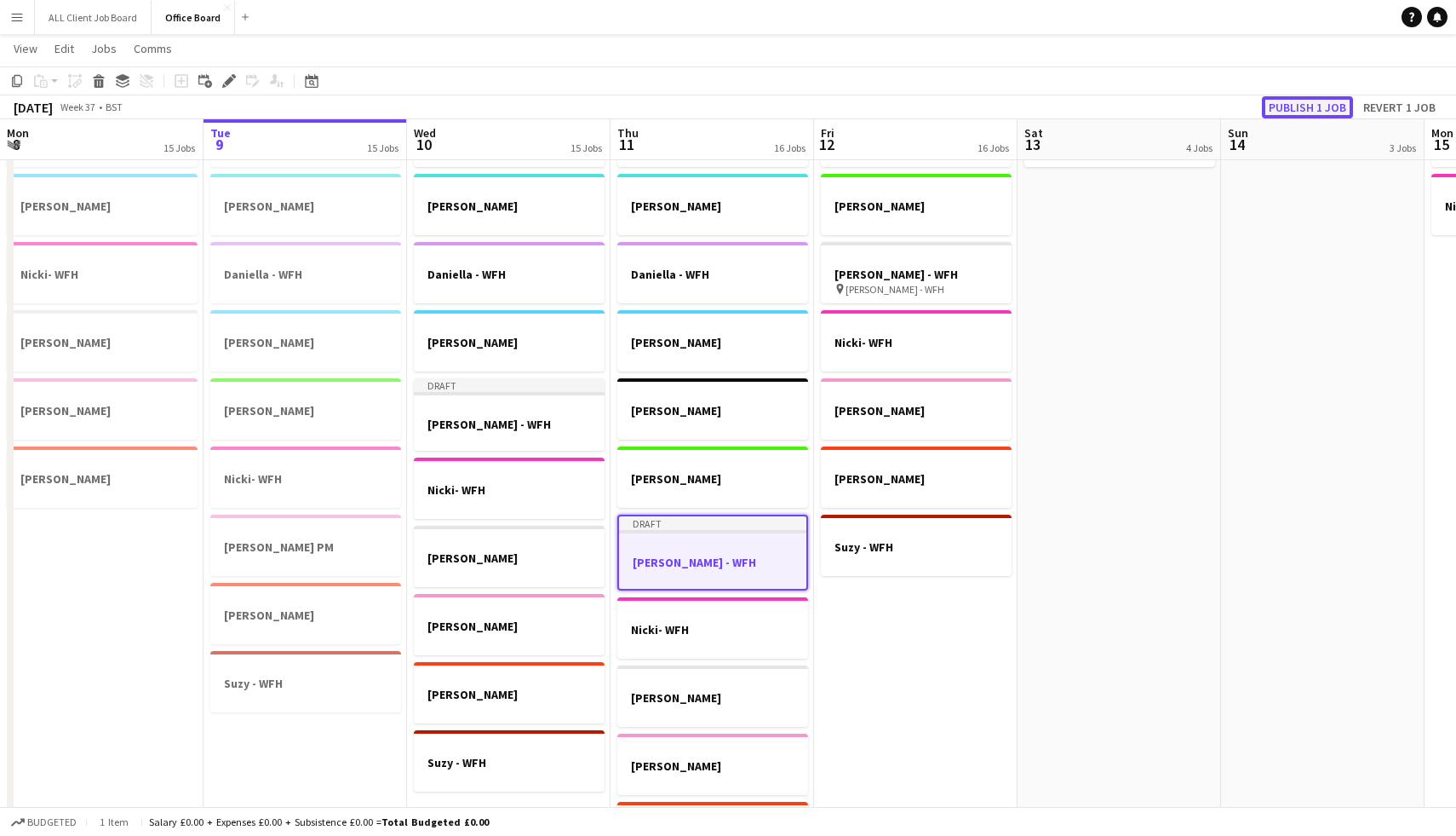
click at [1286, 98] on button "Publish 1 job" at bounding box center [1307, 106] width 91 height 22
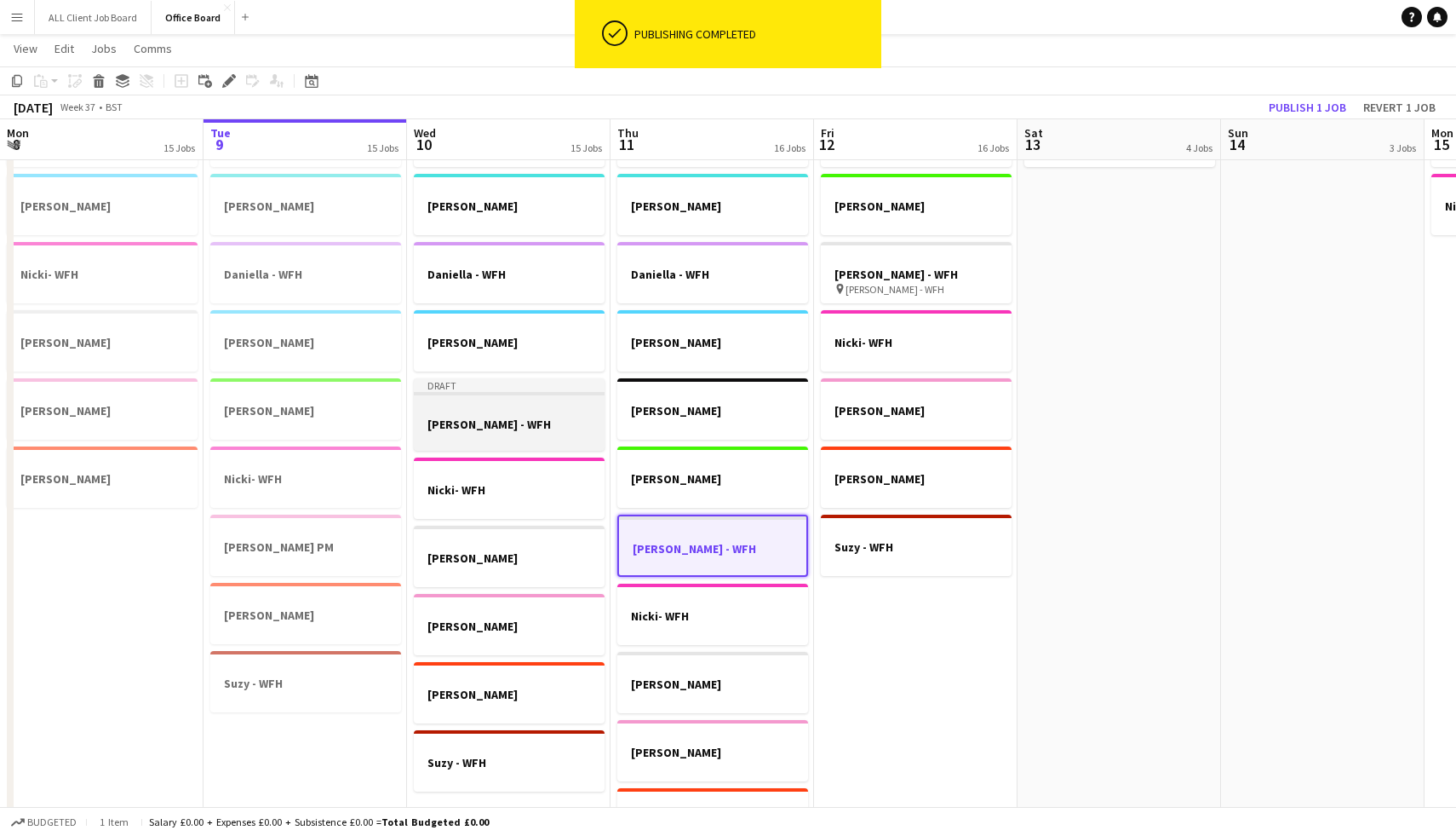
click at [477, 402] on div at bounding box center [508, 408] width 191 height 12
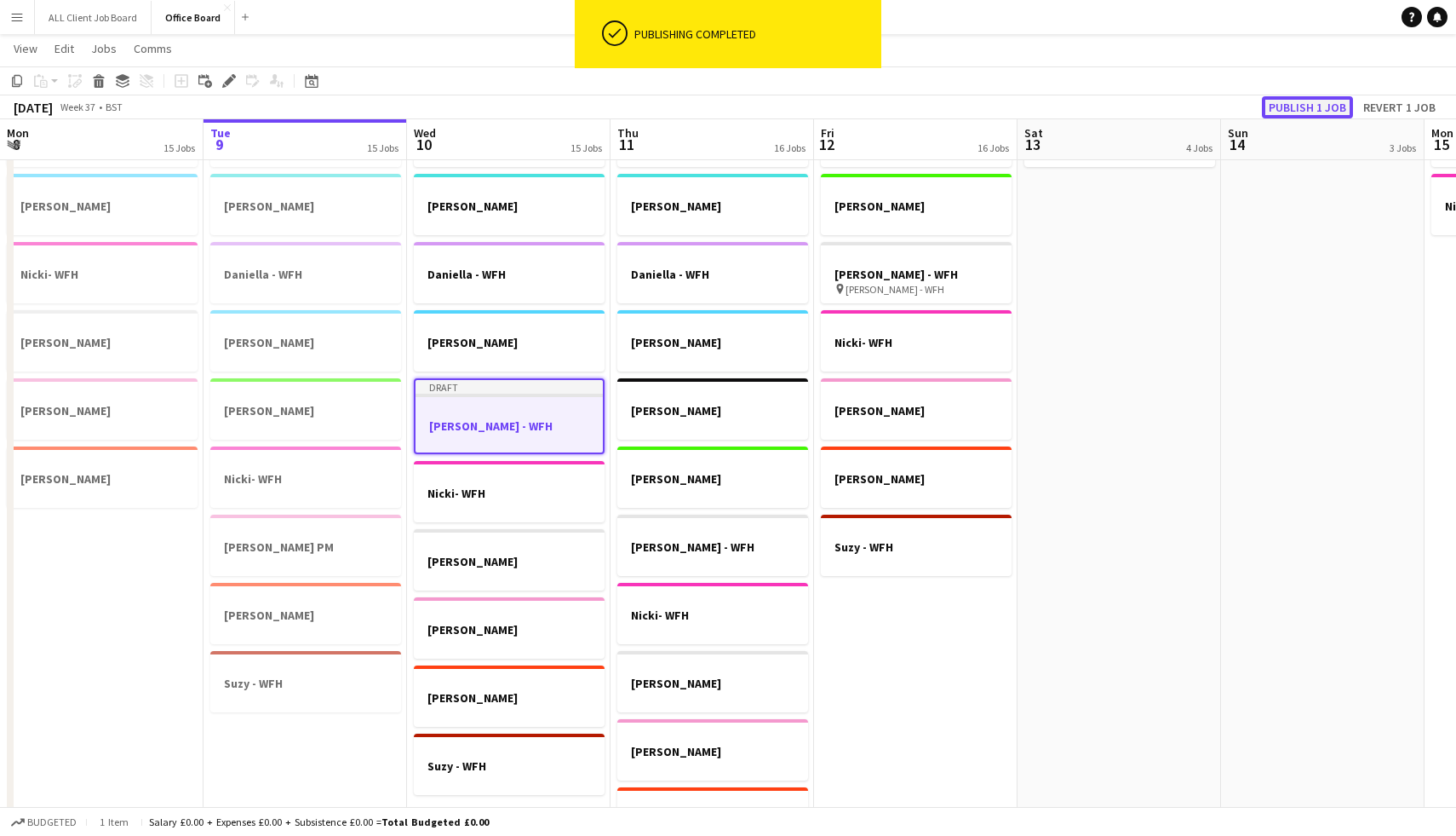
click at [1289, 106] on button "Publish 1 job" at bounding box center [1307, 106] width 91 height 22
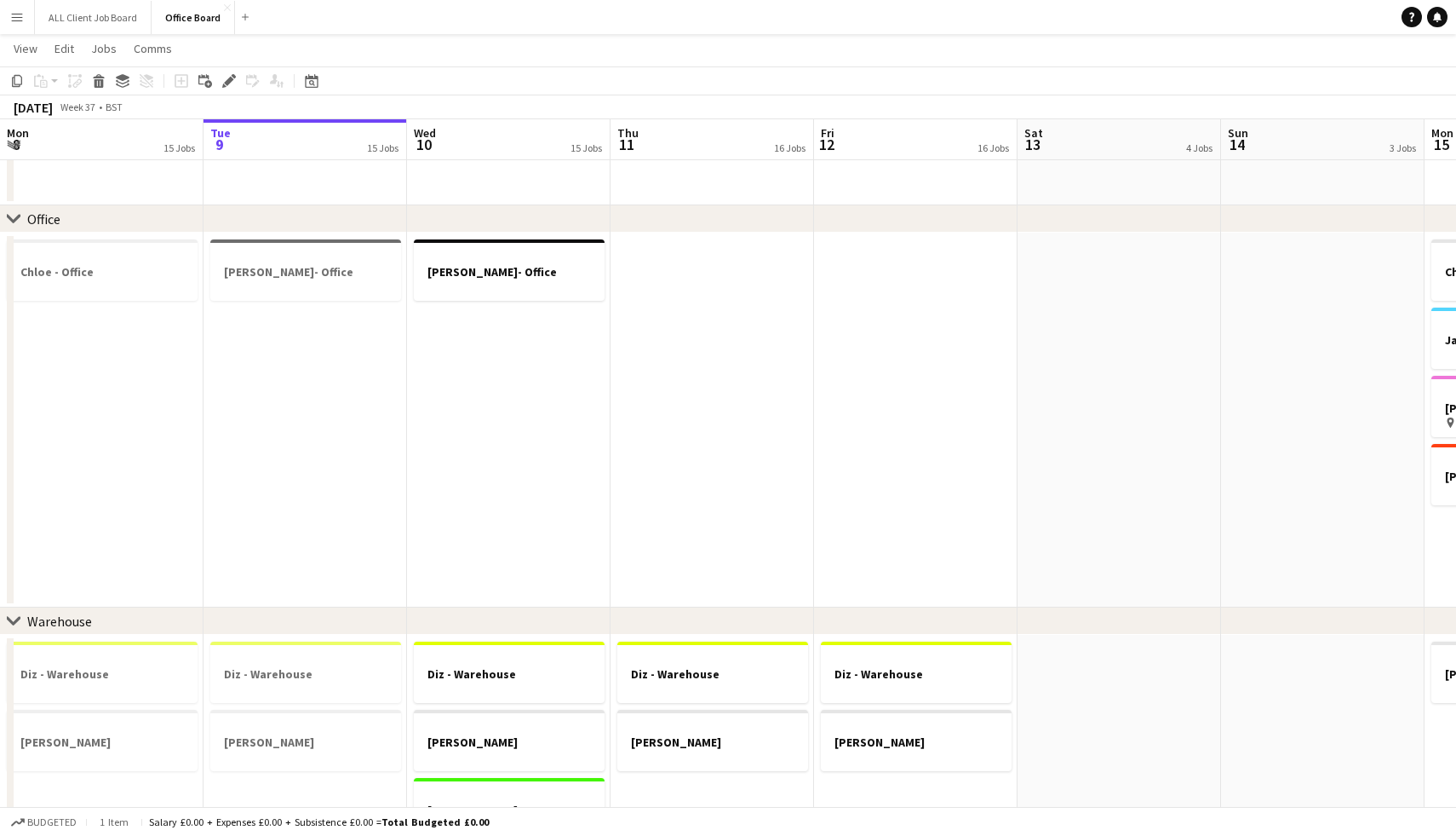
scroll to position [33, 0]
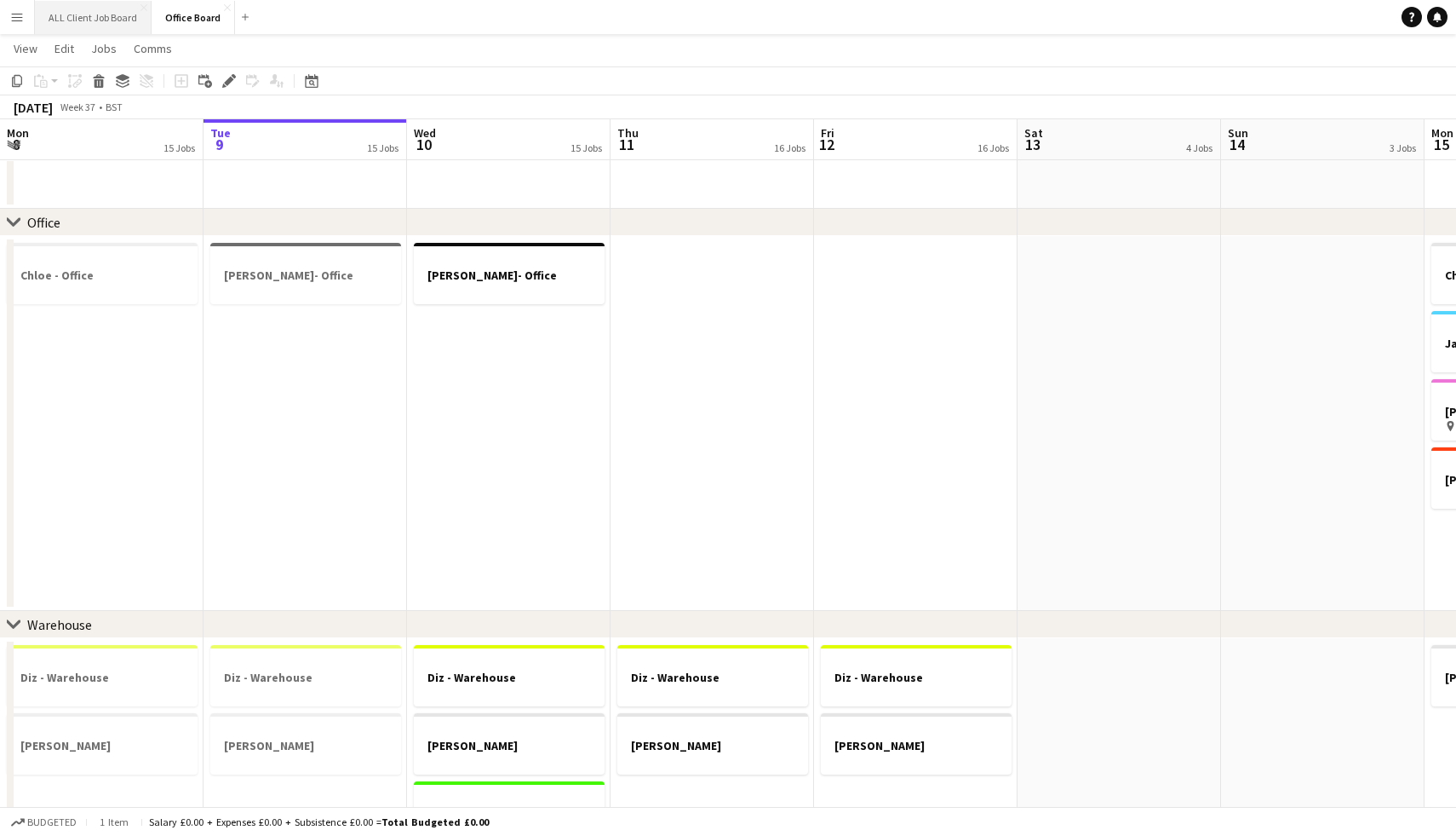
click at [96, 1] on button "ALL Client Job Board Close" at bounding box center [93, 17] width 117 height 33
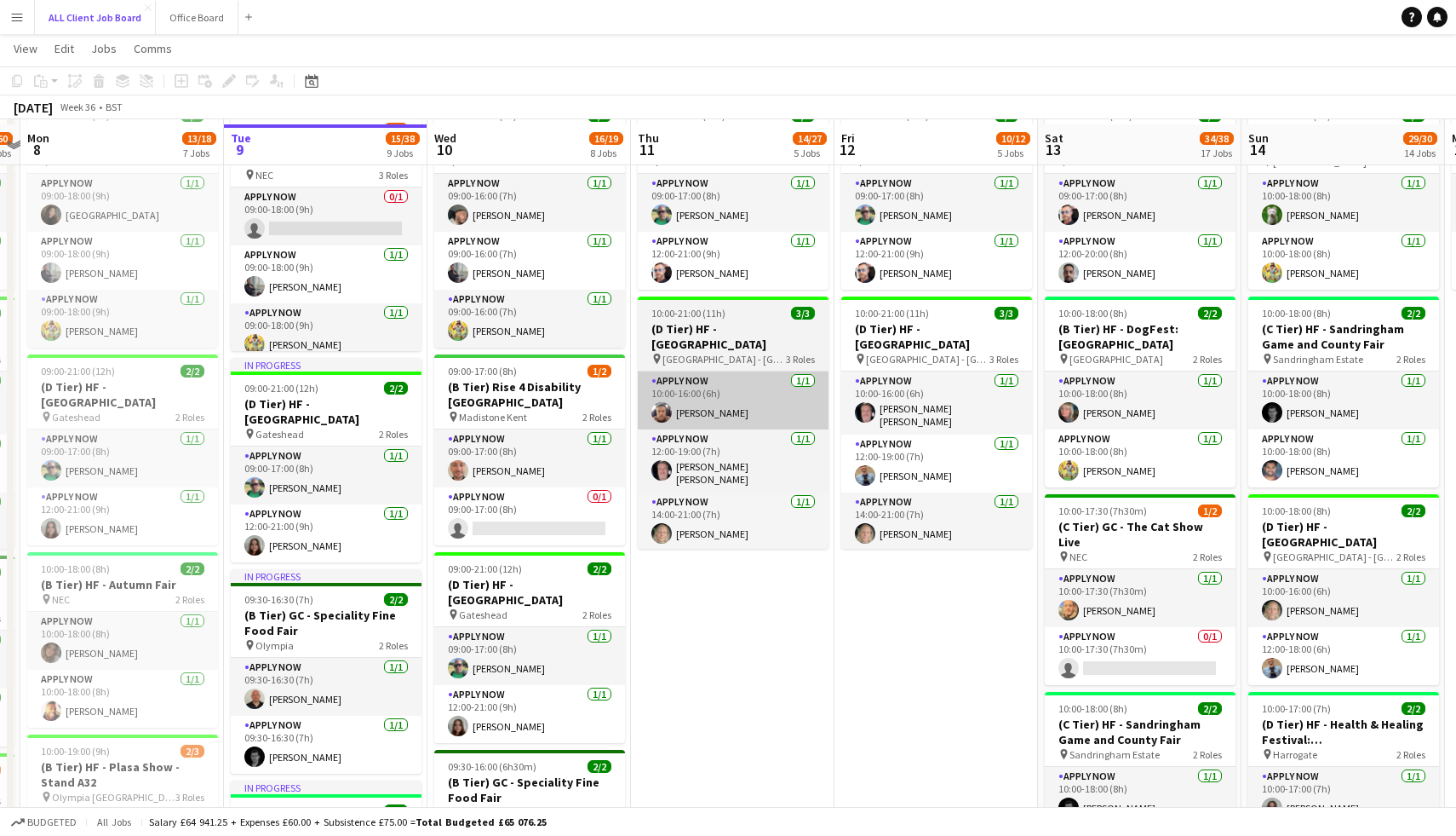
scroll to position [567, 0]
